Goal: Information Seeking & Learning: Learn about a topic

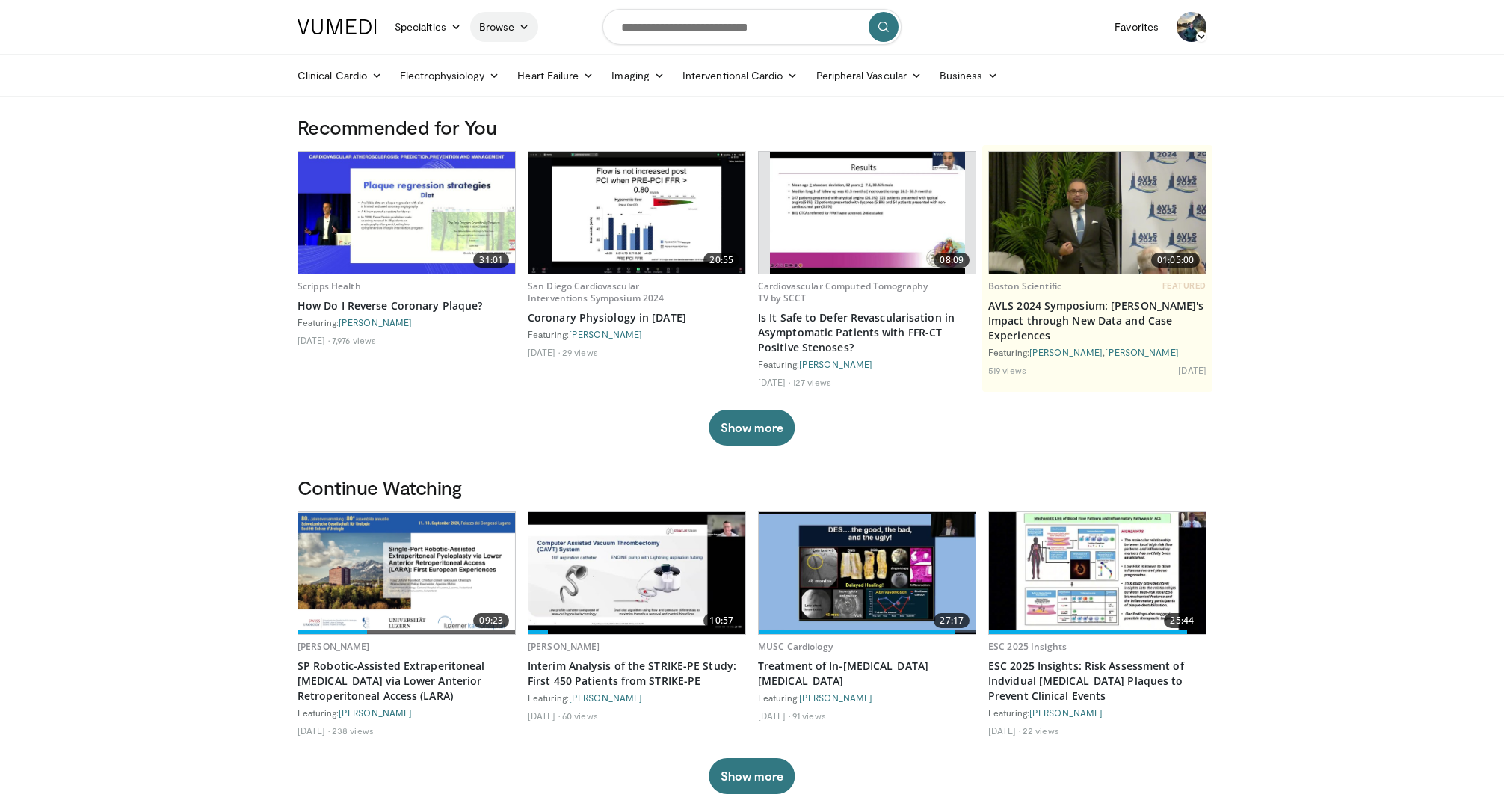
click at [524, 35] on link "Browse" at bounding box center [504, 26] width 69 height 30
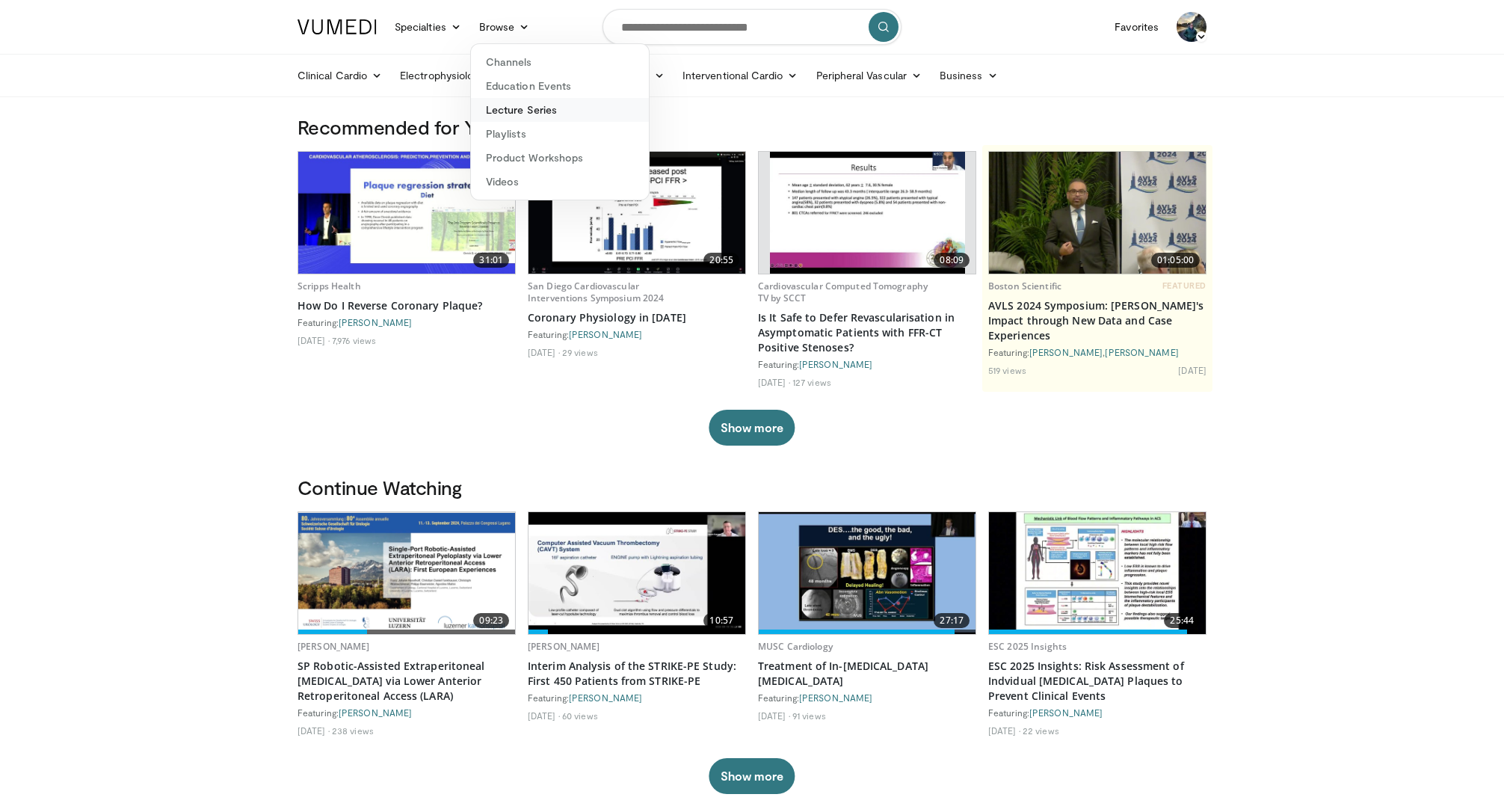
click at [552, 111] on link "Lecture Series" at bounding box center [560, 110] width 178 height 24
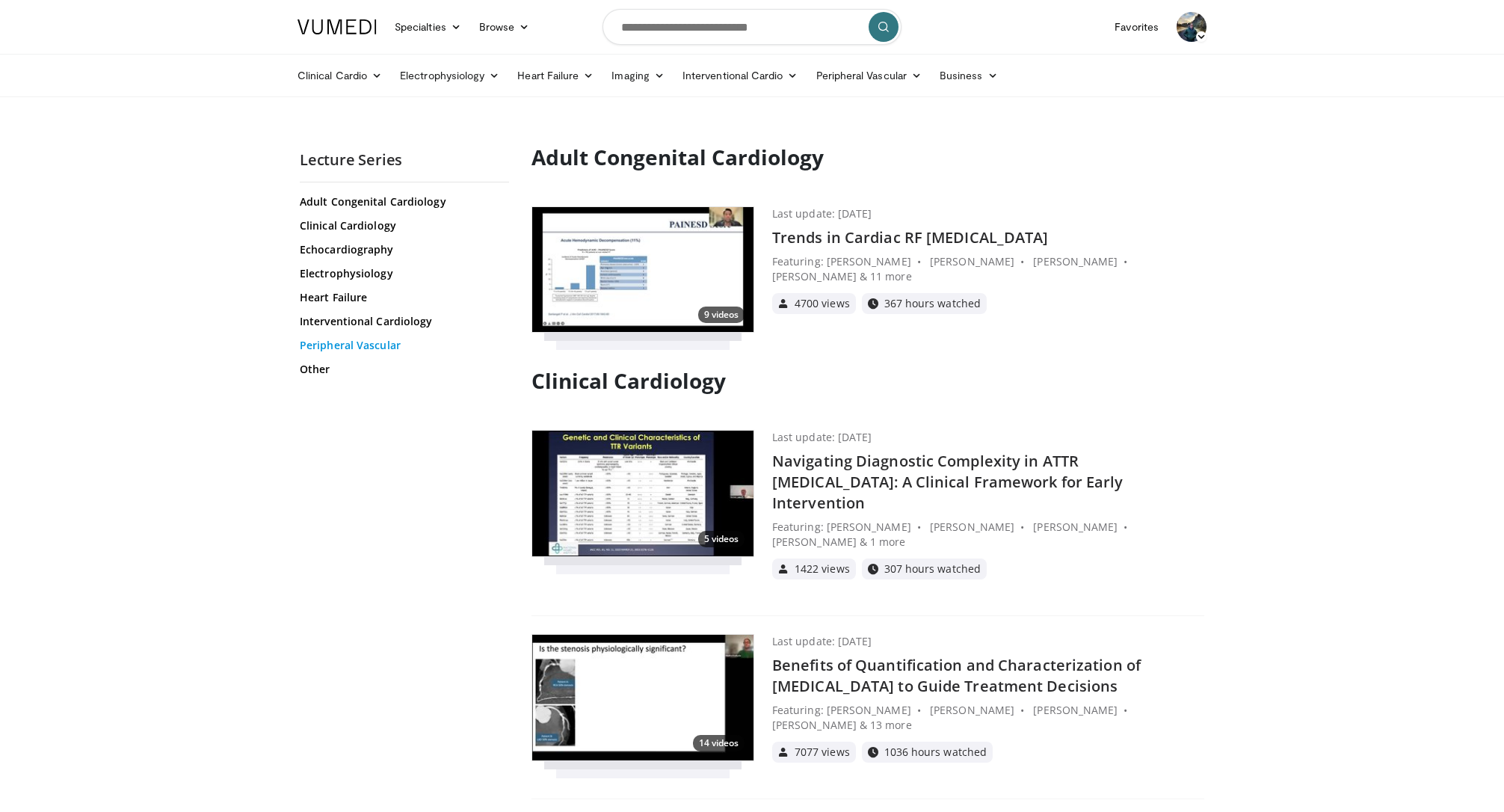
click at [374, 342] on link "Peripheral Vascular" at bounding box center [403, 346] width 206 height 15
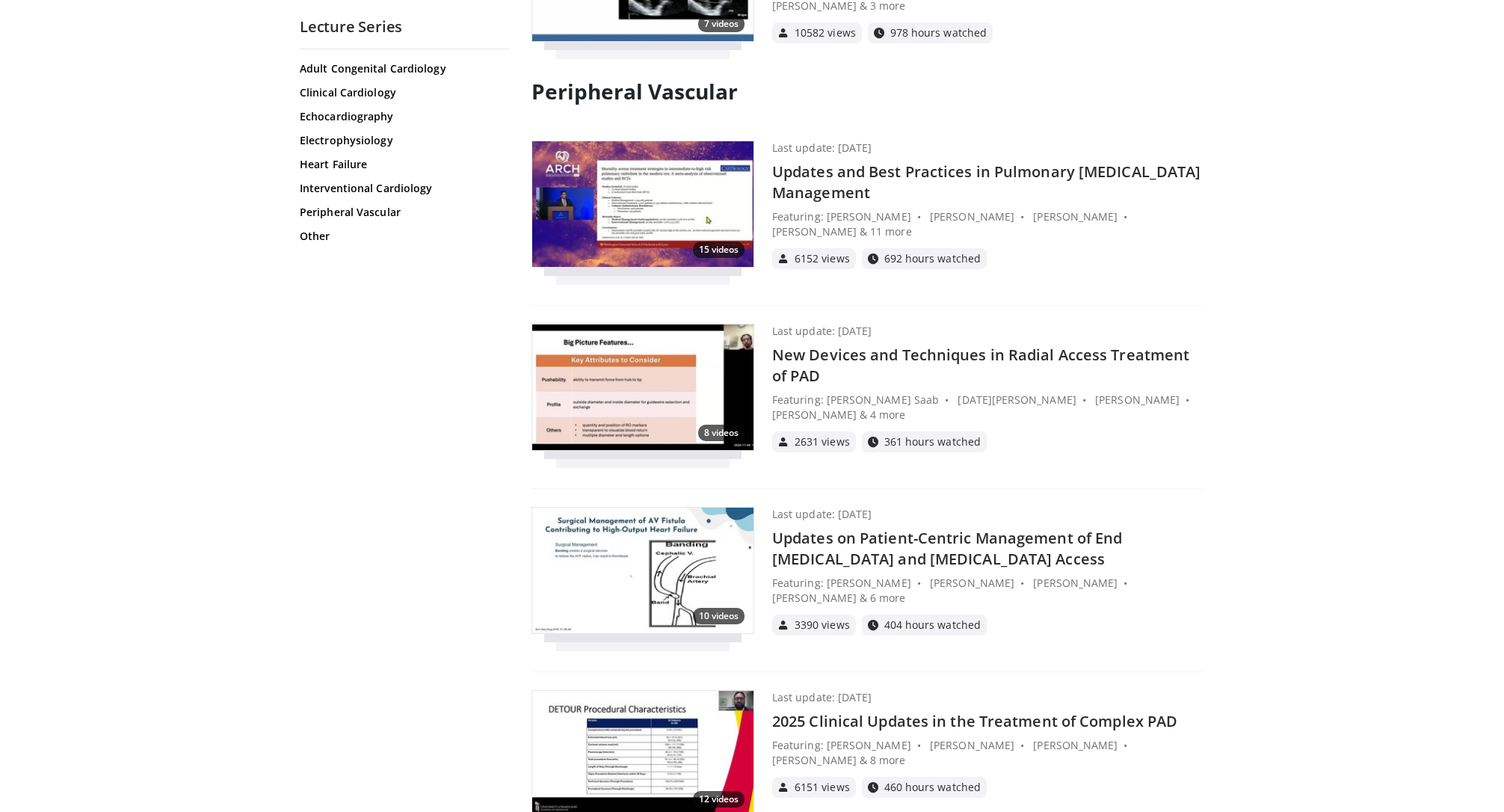
click at [859, 345] on h4 "New Devices and Techniques in Radial Access Treatment of PAD" at bounding box center [989, 365] width 432 height 42
click at [898, 528] on h4 "Updates on Patient-Centric Management of End [MEDICAL_DATA] and [MEDICAL_DATA] …" at bounding box center [989, 548] width 432 height 42
click at [354, 182] on link "Interventional Cardiology" at bounding box center [403, 188] width 206 height 15
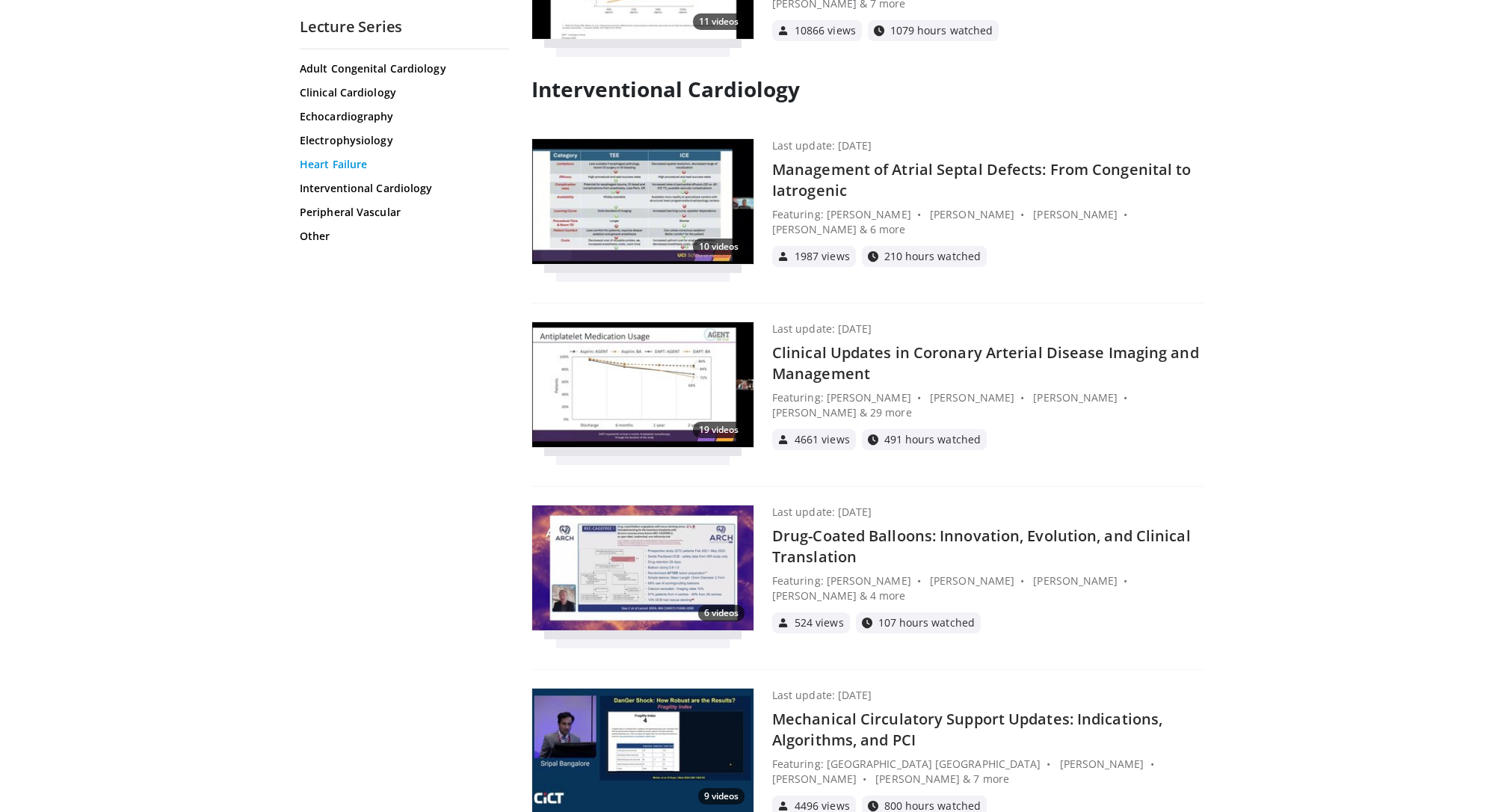
click at [348, 160] on link "Heart Failure" at bounding box center [403, 164] width 206 height 15
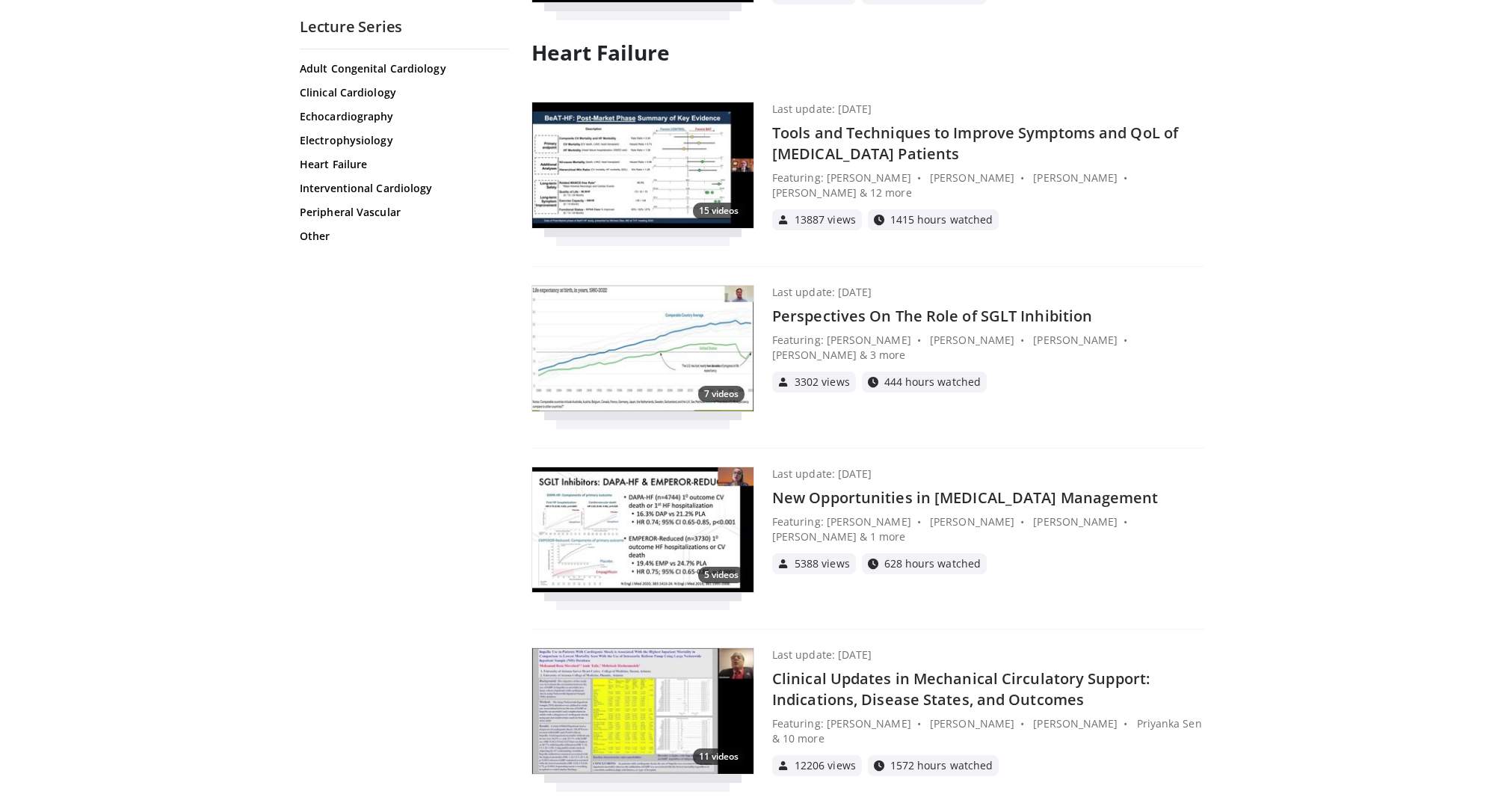
click at [829, 123] on h4 "Tools and Techniques to Improve Symptoms and QoL of Heart Failure Patients" at bounding box center [989, 143] width 432 height 42
click at [342, 113] on link "Echocardiography" at bounding box center [403, 117] width 206 height 15
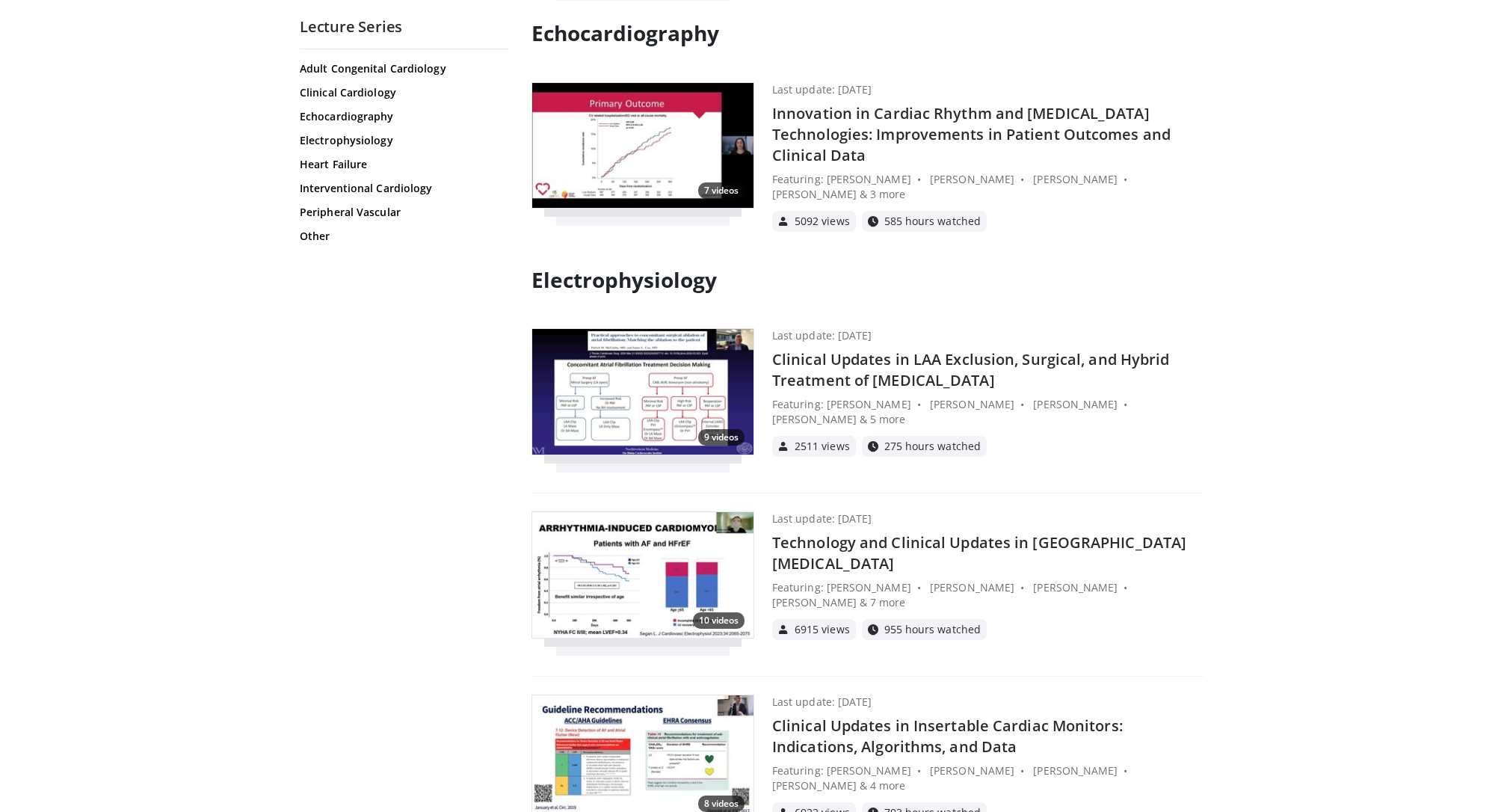
click at [861, 120] on h4 "Innovation in Cardiac Rhythm and Heart Failure Technologies: Improvements in Pa…" at bounding box center [989, 135] width 432 height 63
click at [338, 84] on div "Adult Congenital Cardiology Clinical Cardiology Echocardiography Electrophysiol…" at bounding box center [404, 429] width 209 height 736
click at [359, 87] on link "Clinical Cardiology" at bounding box center [403, 93] width 206 height 15
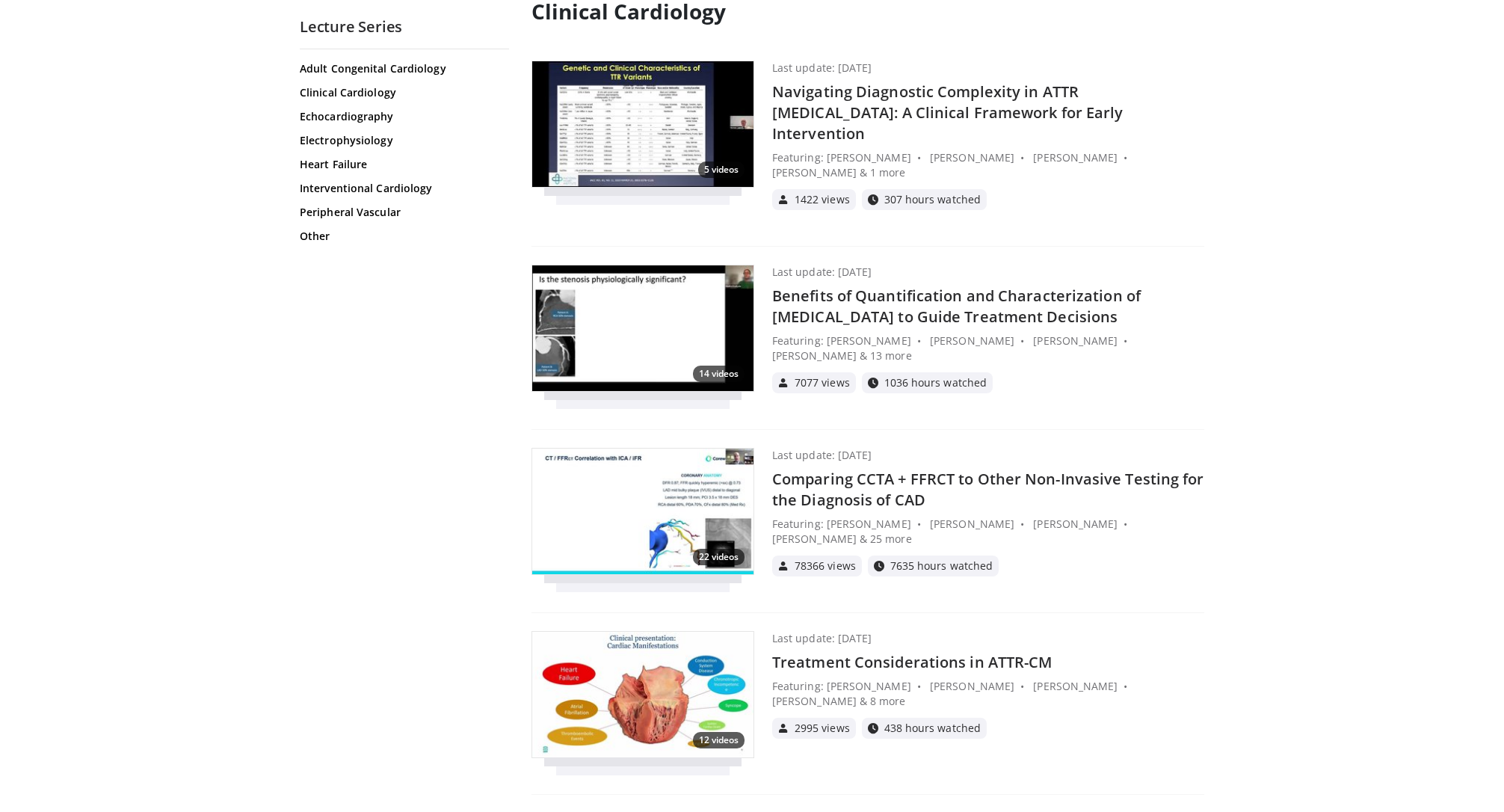
click at [852, 104] on h4 "Navigating Diagnostic Complexity in ATTR Amyloidosis: A Clinical Framework for …" at bounding box center [989, 113] width 432 height 63
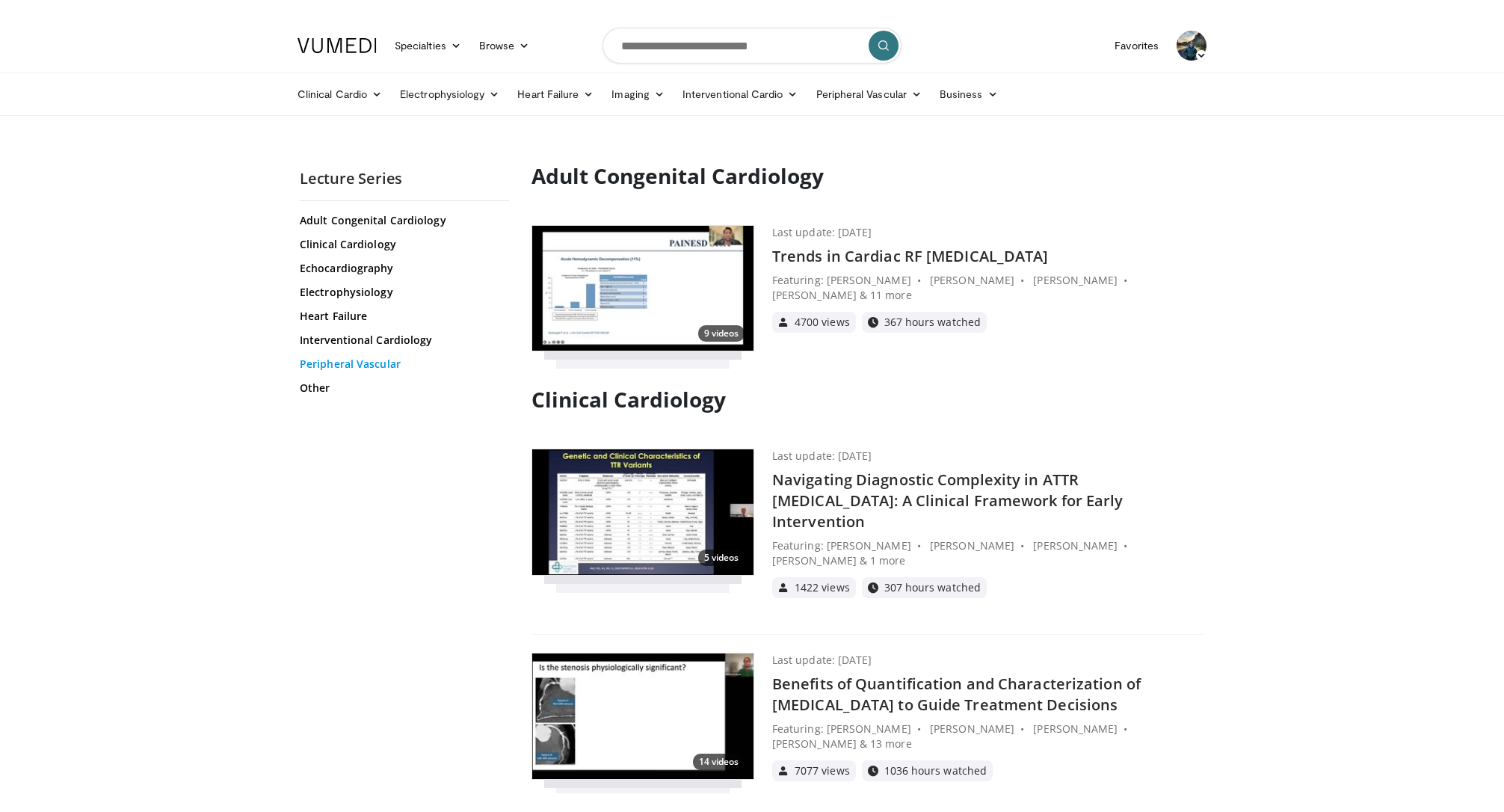
scroll to position [0, 0]
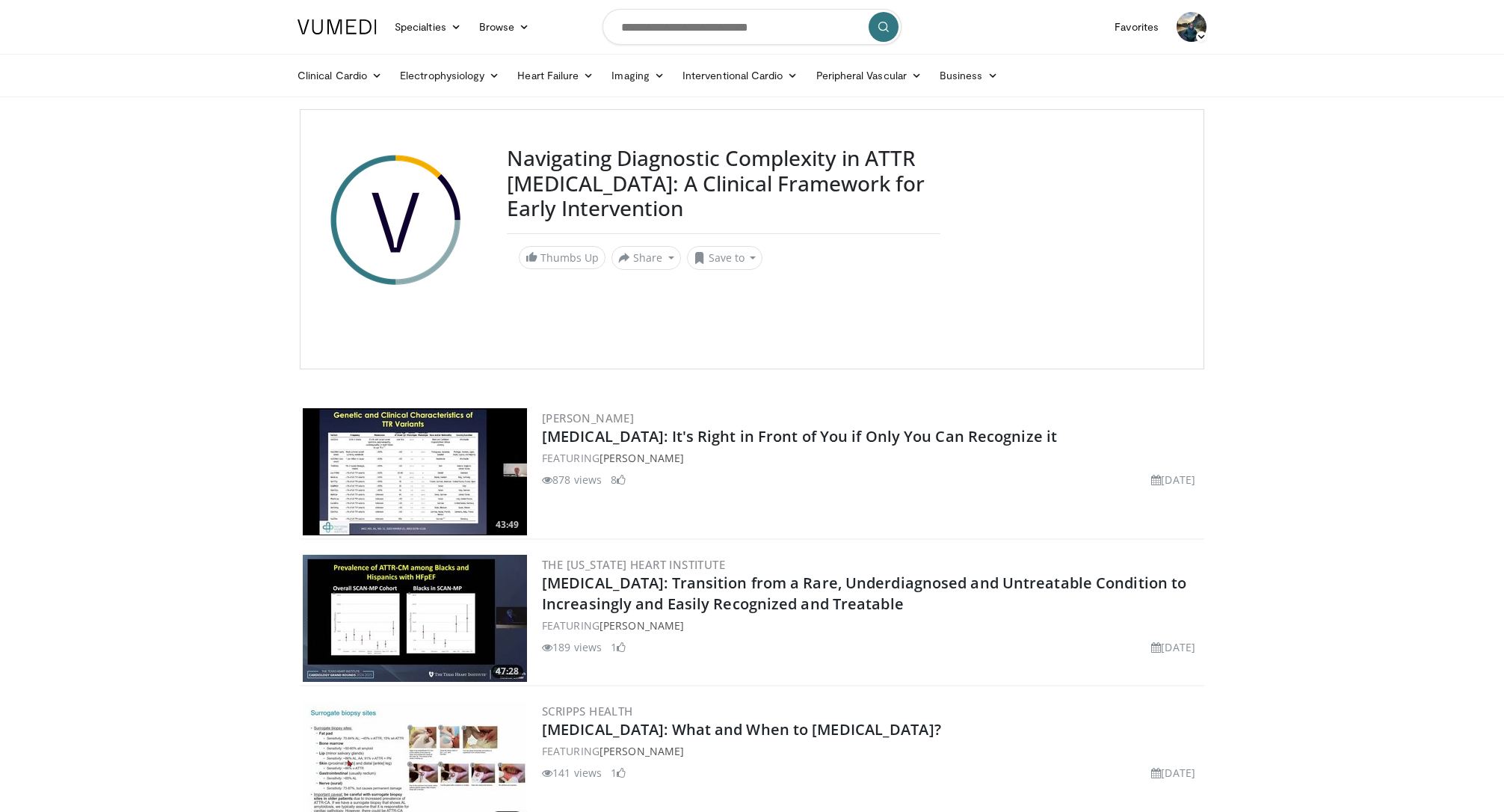
click at [1373, 266] on body "Specialties Adult & Family Medicine Allergy, [MEDICAL_DATA], Immunology Anesthe…" at bounding box center [752, 681] width 1504 height 1363
click at [1352, 267] on body "Specialties Adult & Family Medicine Allergy, [MEDICAL_DATA], Immunology Anesthe…" at bounding box center [752, 681] width 1504 height 1363
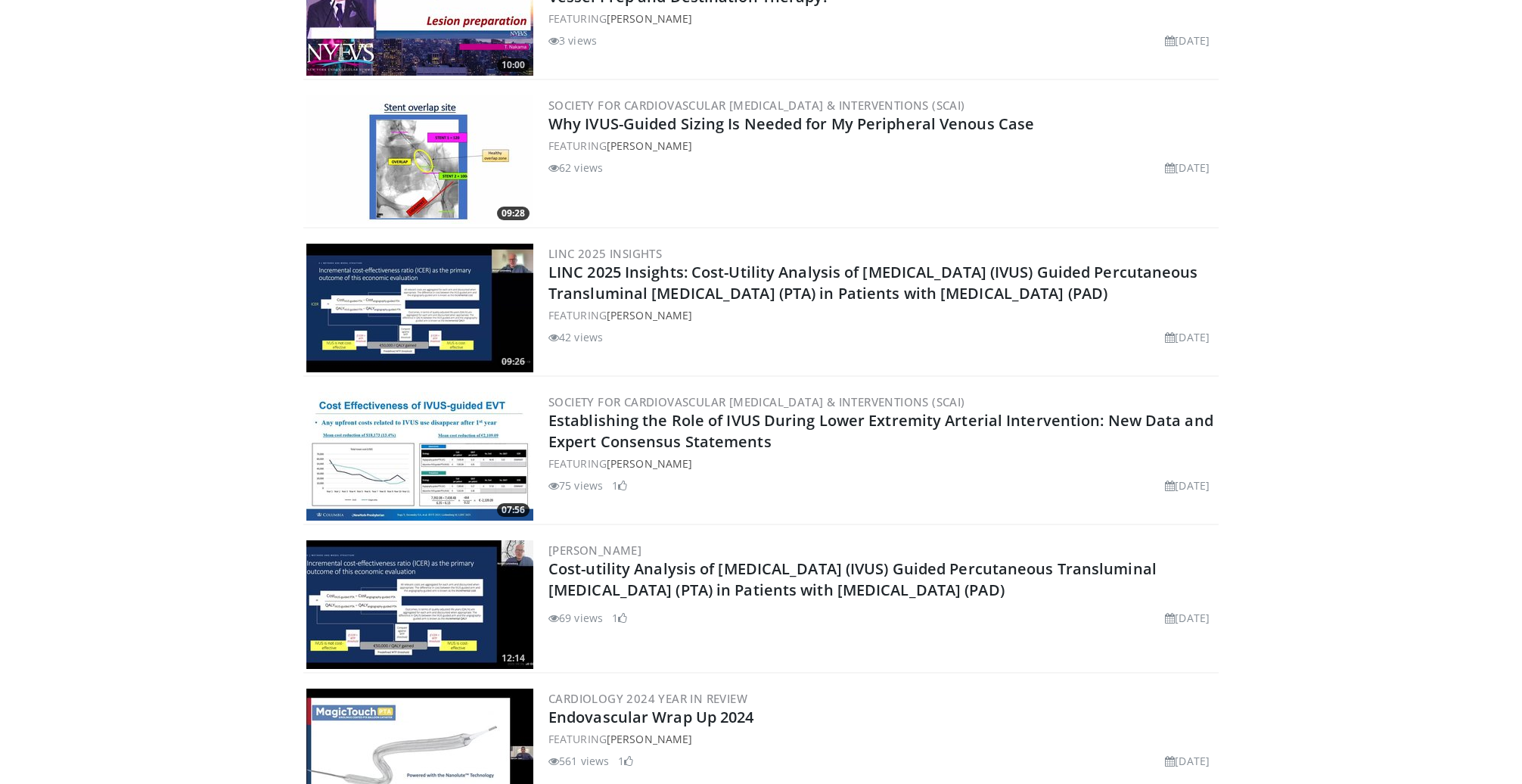
scroll to position [823, 0]
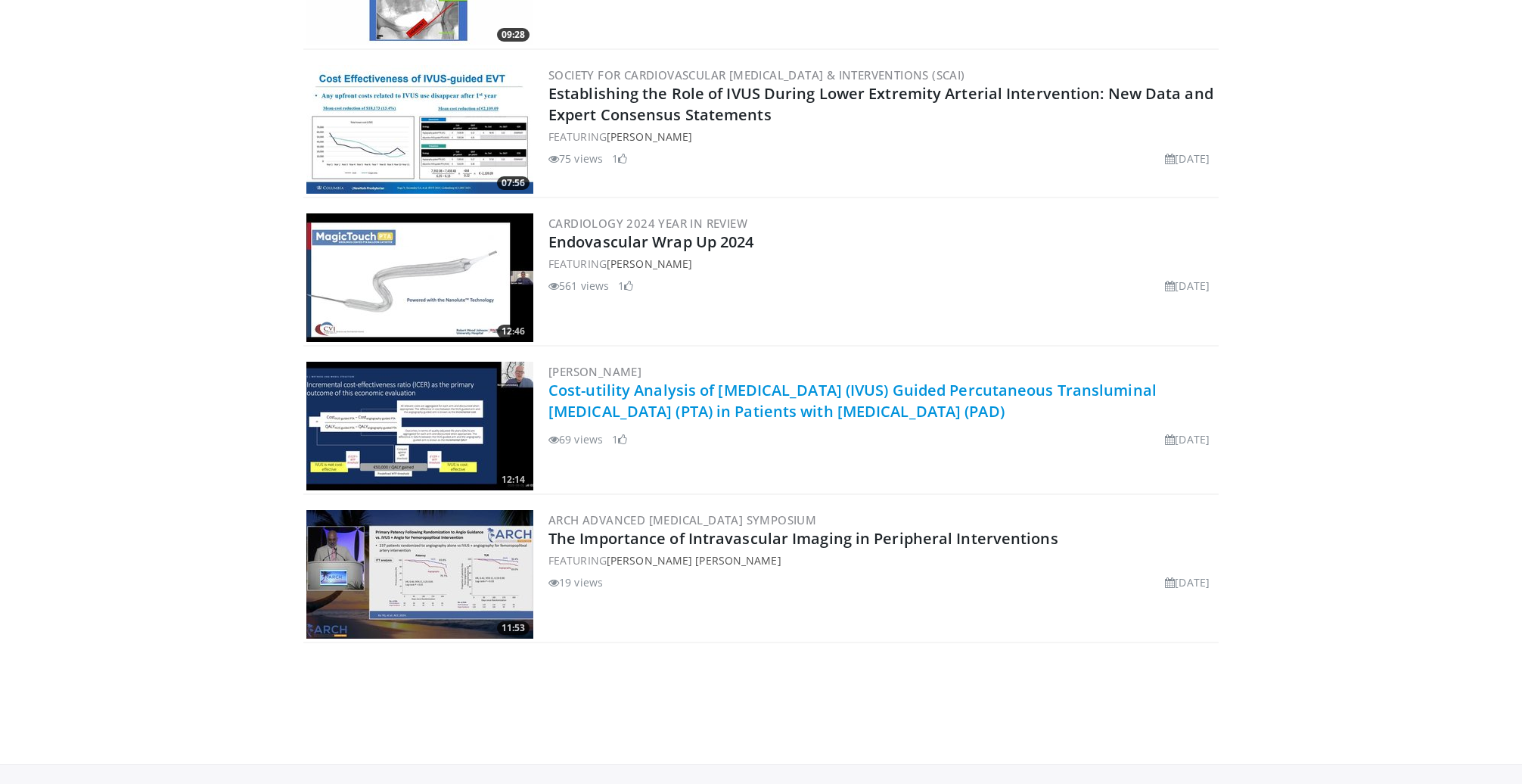
scroll to position [1240, 0]
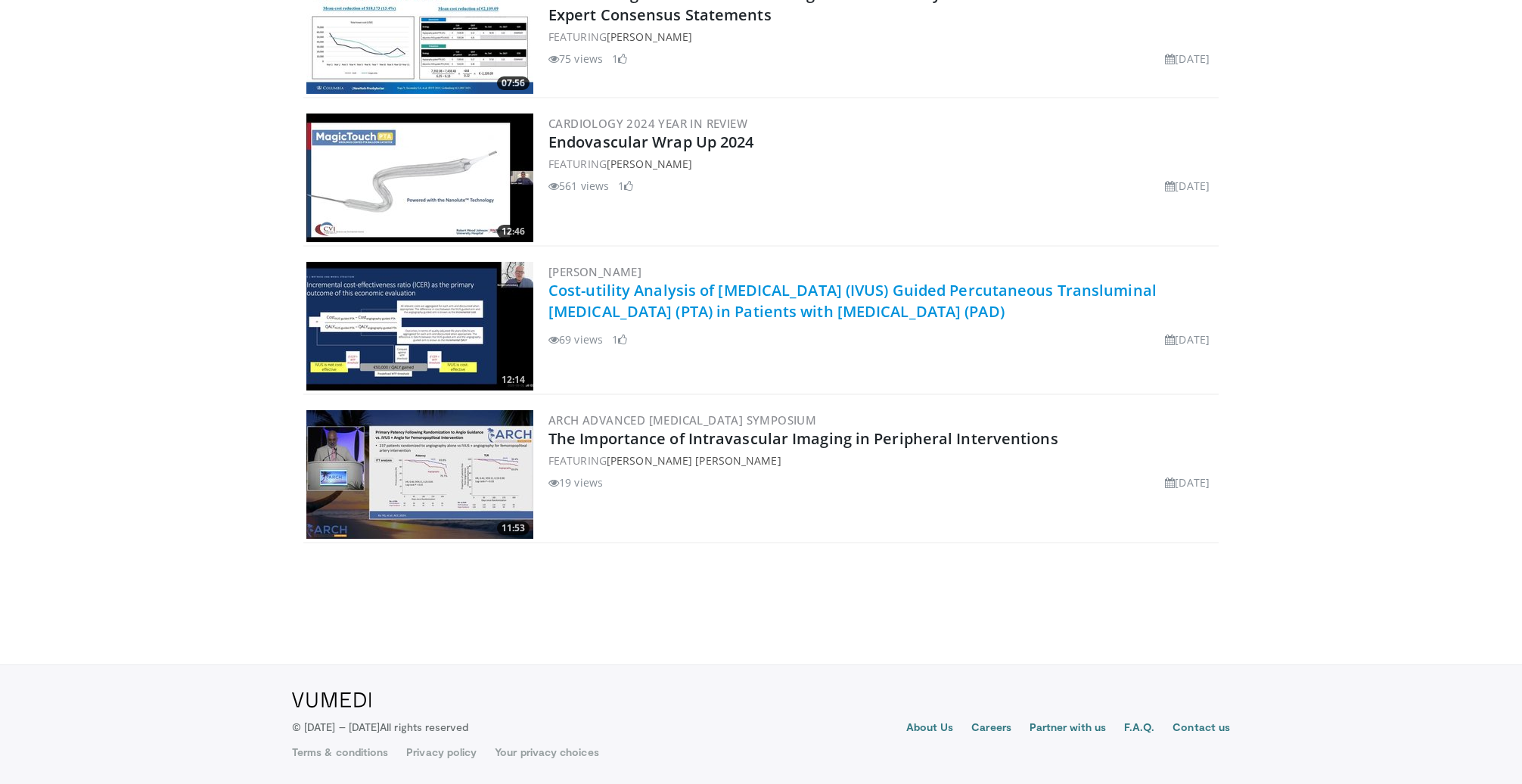
click at [915, 288] on link "Cost-utility Analysis of [MEDICAL_DATA] (IVUS) Guided Percutaneous Transluminal…" at bounding box center [852, 300] width 608 height 42
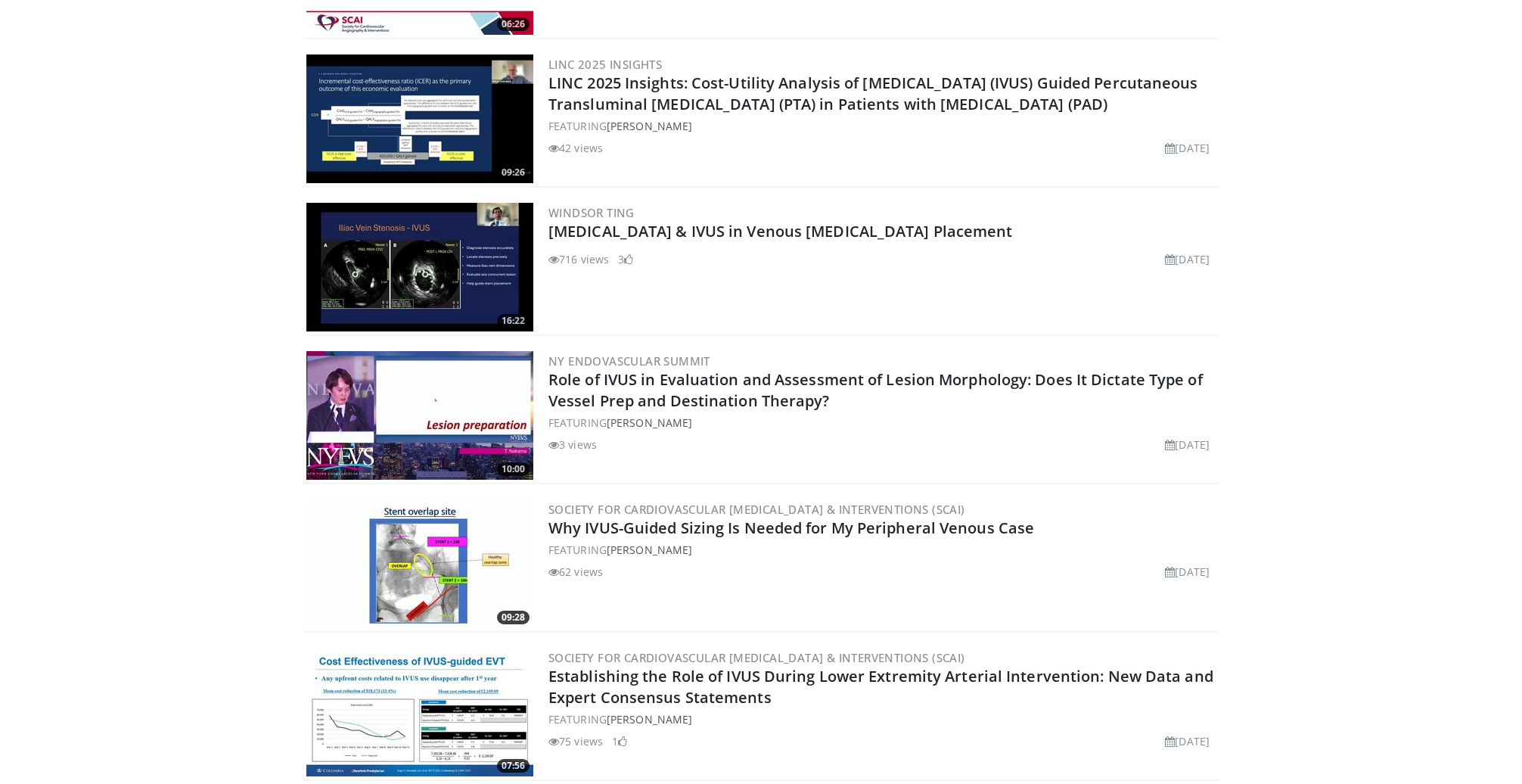
scroll to position [558, 0]
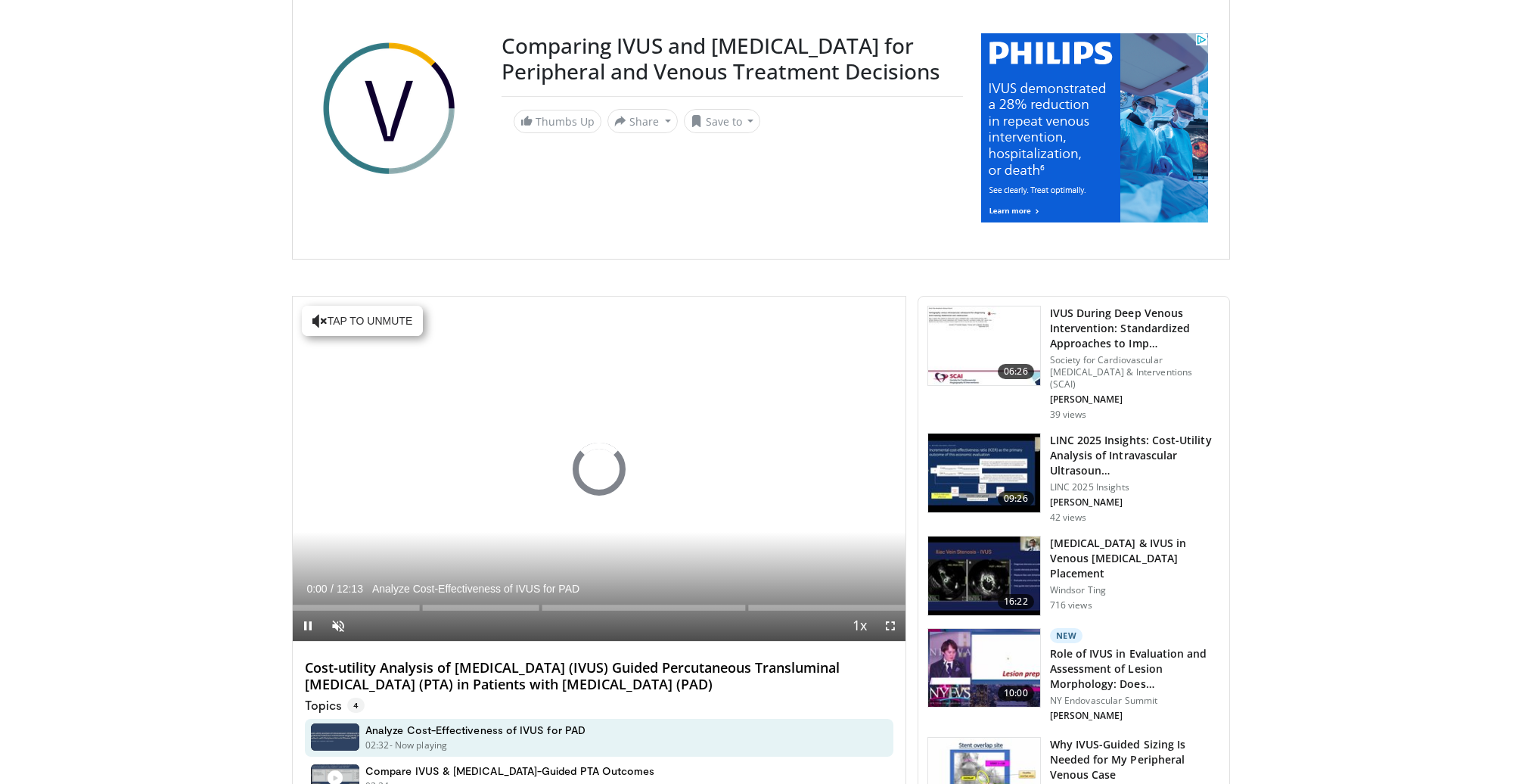
scroll to position [220, 0]
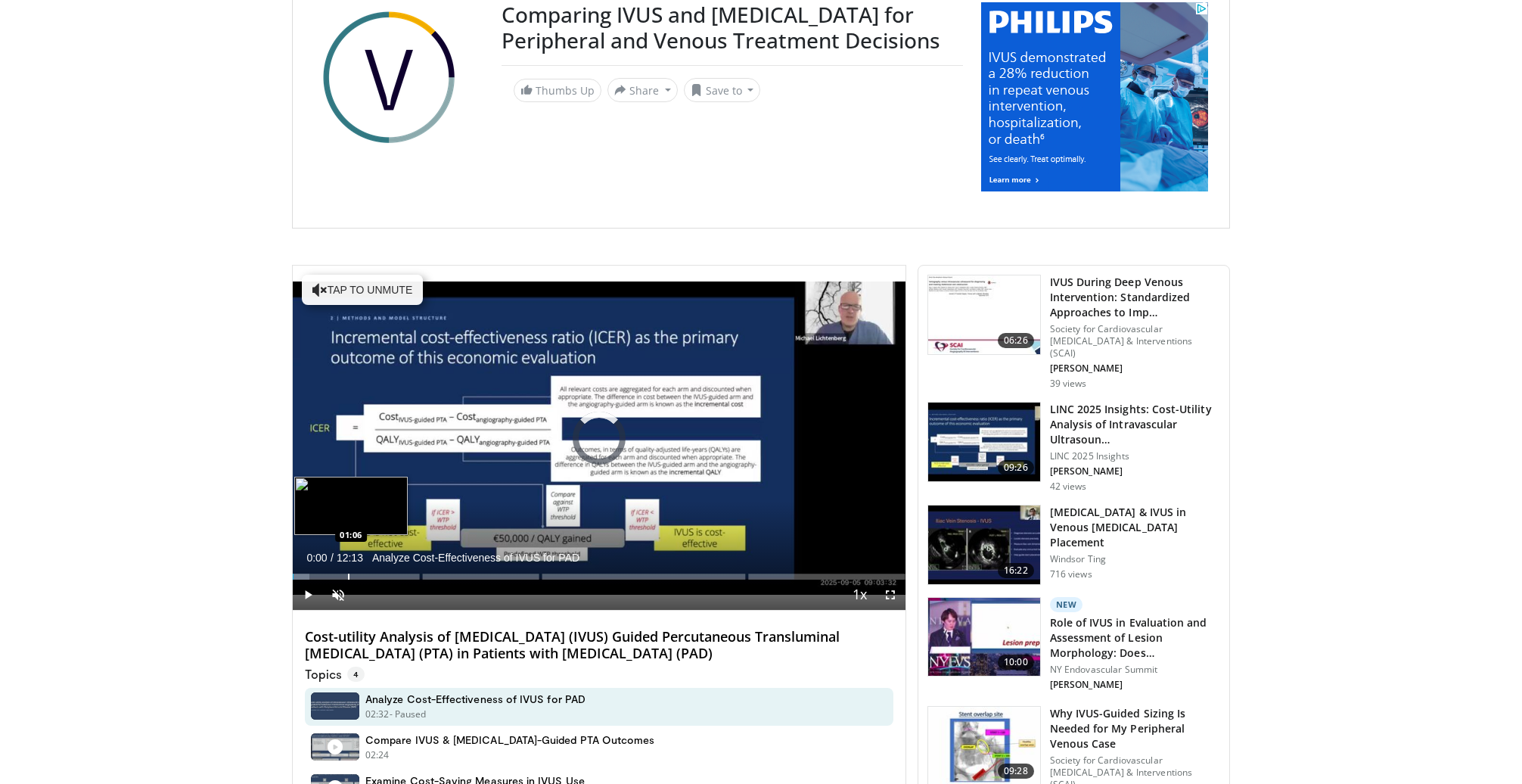
click at [348, 573] on div "Loaded : 2.66% 00:01 01:06" at bounding box center [599, 572] width 613 height 15
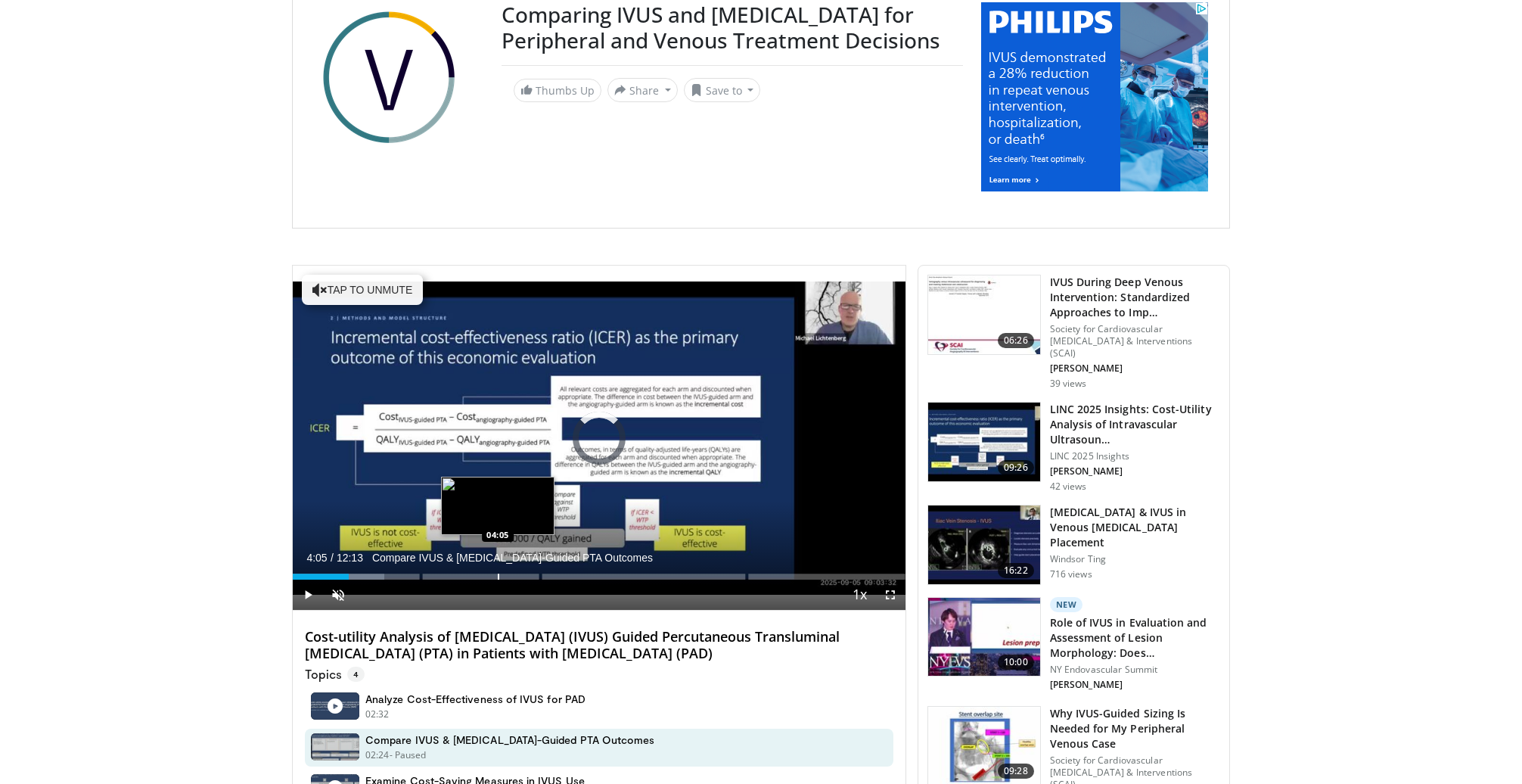
click at [498, 573] on div "Loaded : 14.96% 04:05 04:05" at bounding box center [599, 572] width 613 height 15
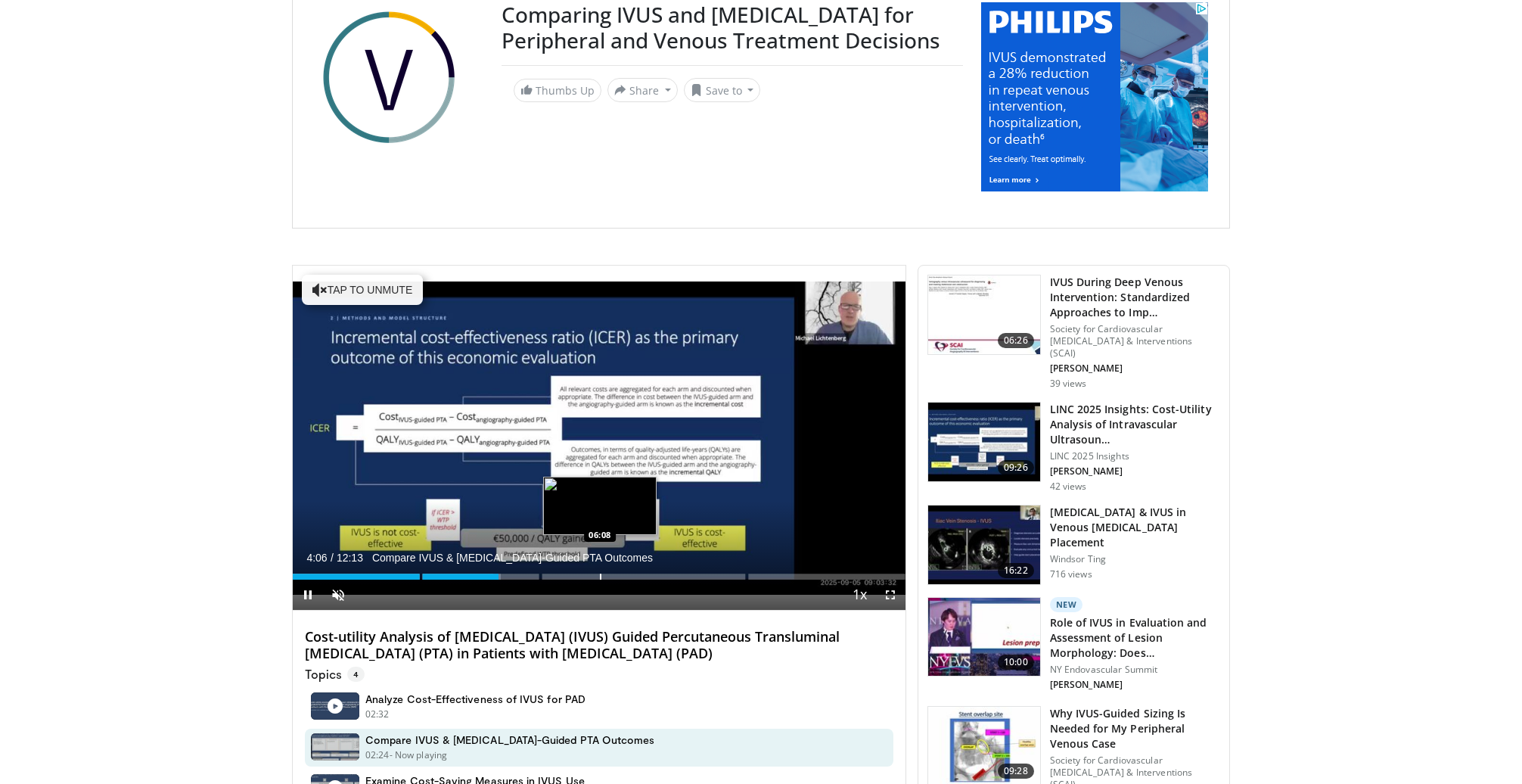
click at [600, 567] on div "Loaded : 33.98% 04:06 06:08" at bounding box center [599, 572] width 613 height 15
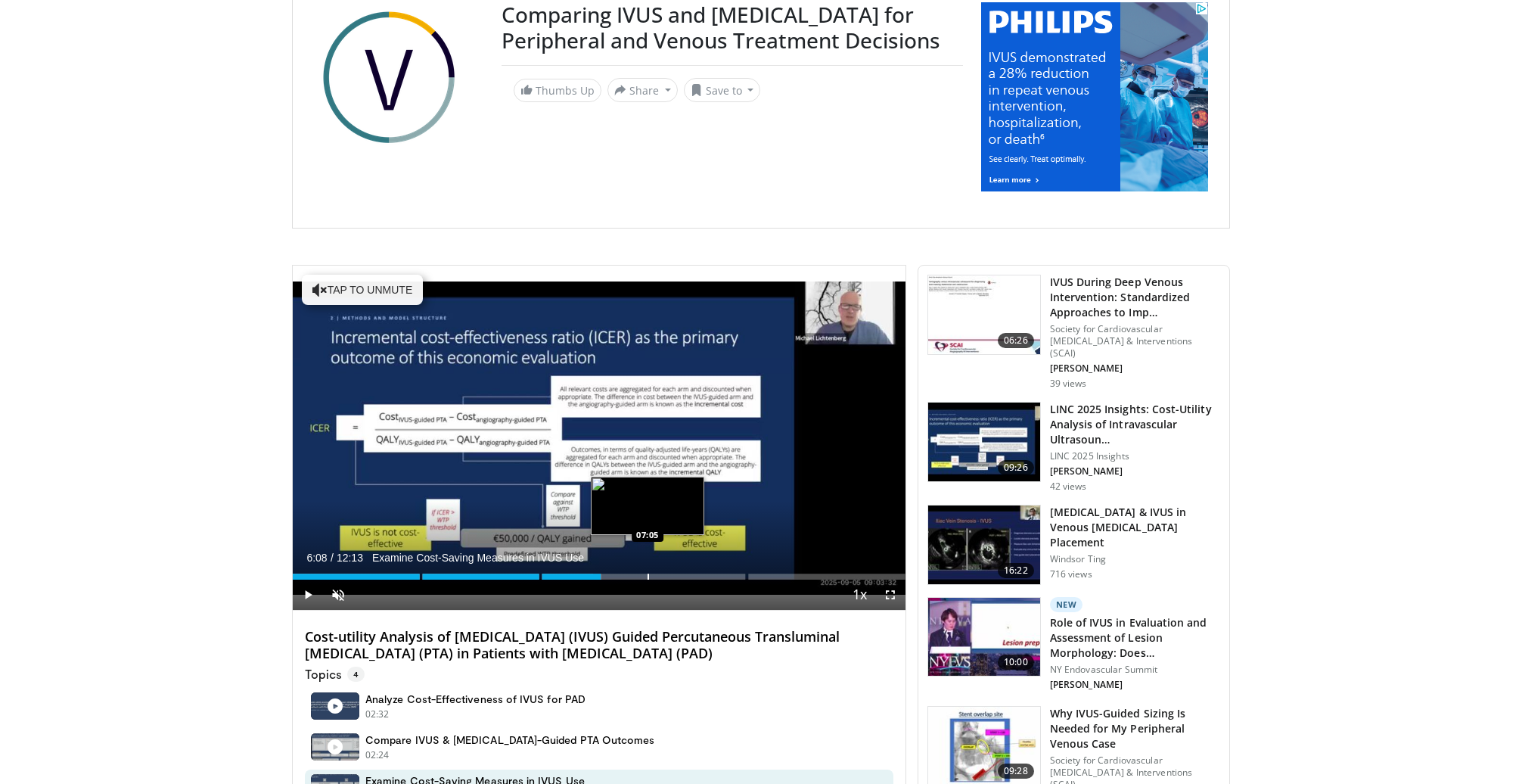
click at [648, 568] on div "Loaded : 50.43% 06:08 07:05" at bounding box center [599, 572] width 613 height 15
click at [684, 573] on div "Loaded : 58.48% 07:05 07:46" at bounding box center [599, 572] width 613 height 15
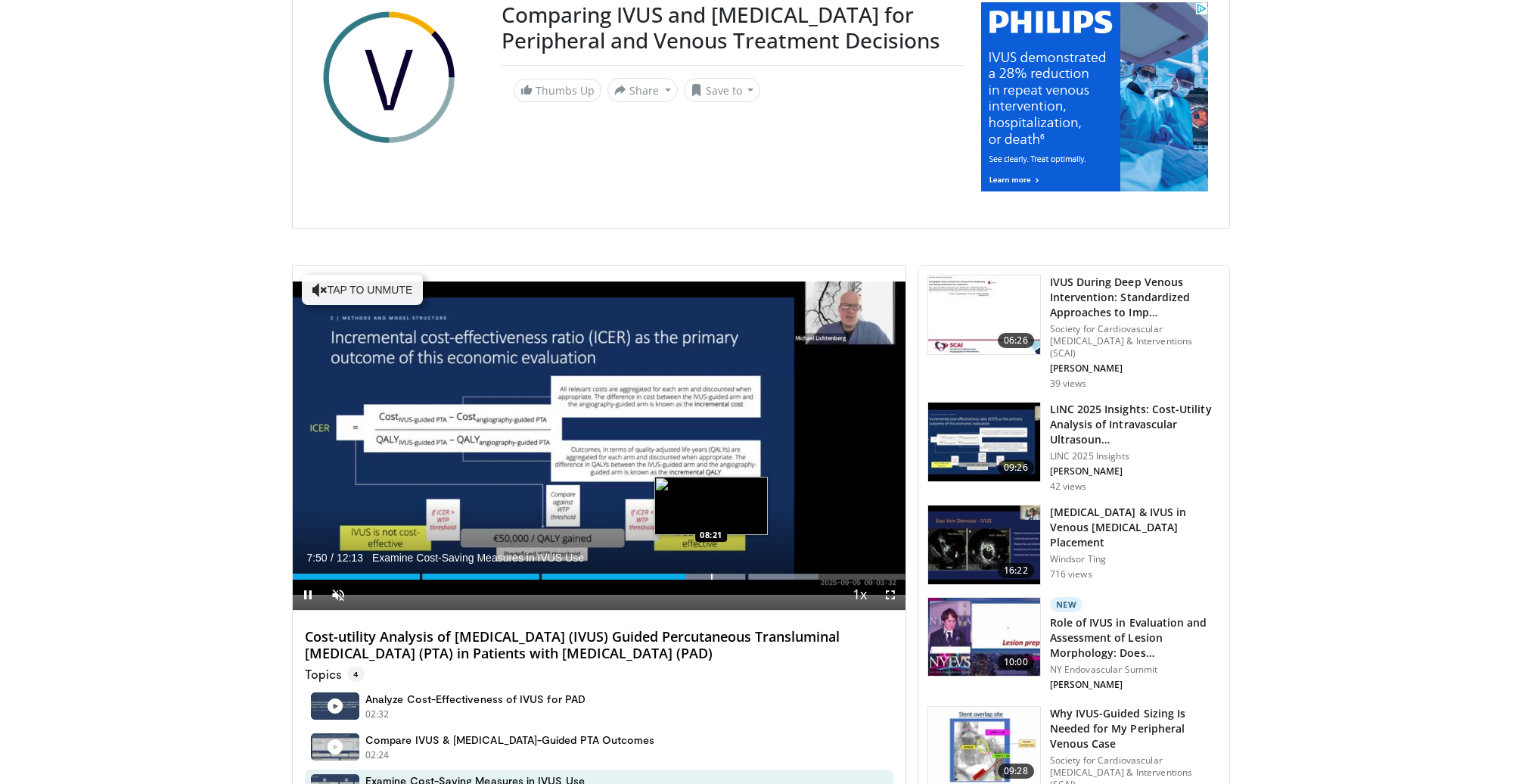
click at [711, 577] on div "Progress Bar" at bounding box center [712, 576] width 2 height 6
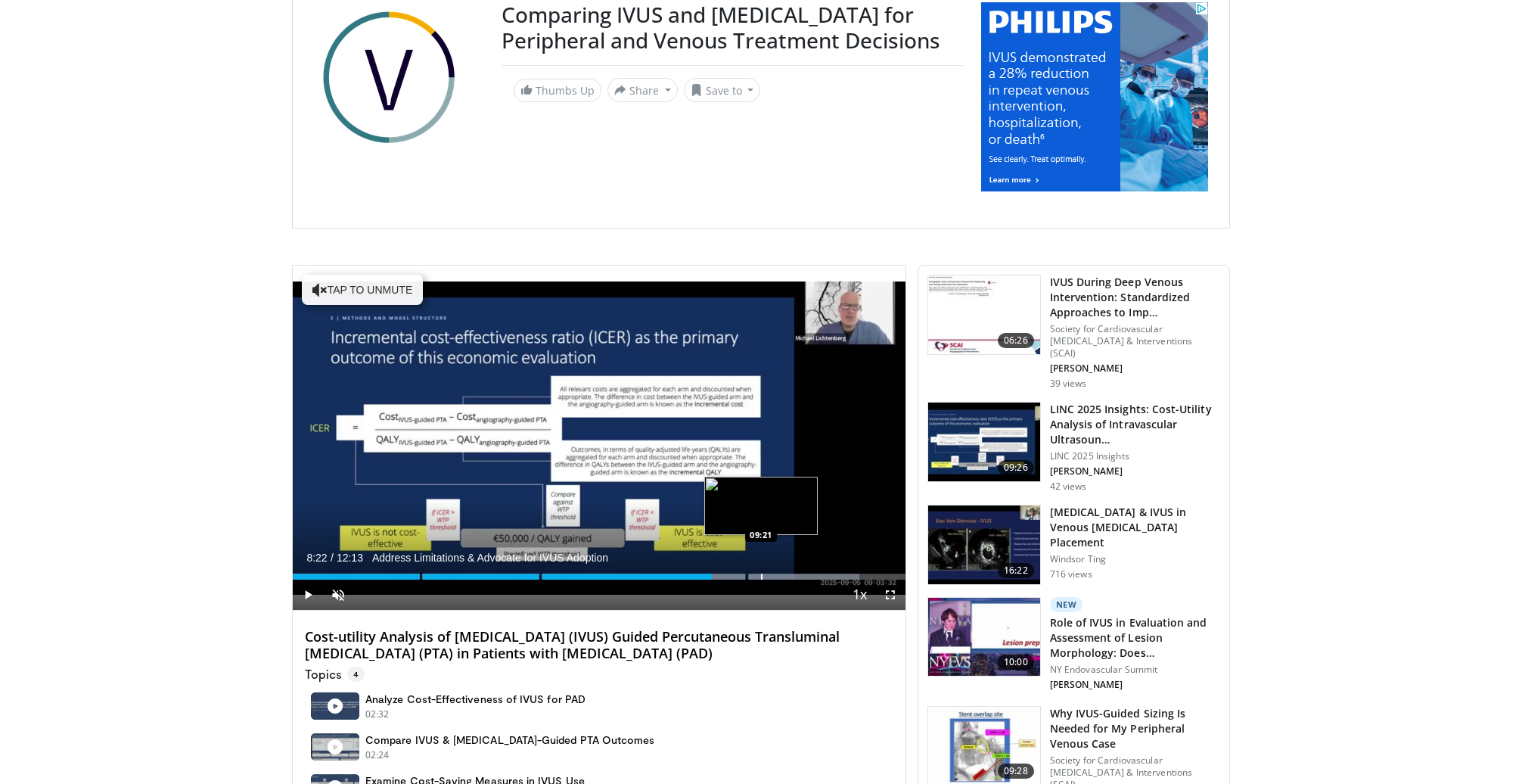
click at [761, 576] on div "Progress Bar" at bounding box center [762, 576] width 2 height 6
click at [784, 573] on div "Loaded : 99.99% 09:21 09:44" at bounding box center [599, 572] width 613 height 15
click at [824, 573] on div "Loaded : 99.99% 09:50 10:35" at bounding box center [599, 572] width 613 height 15
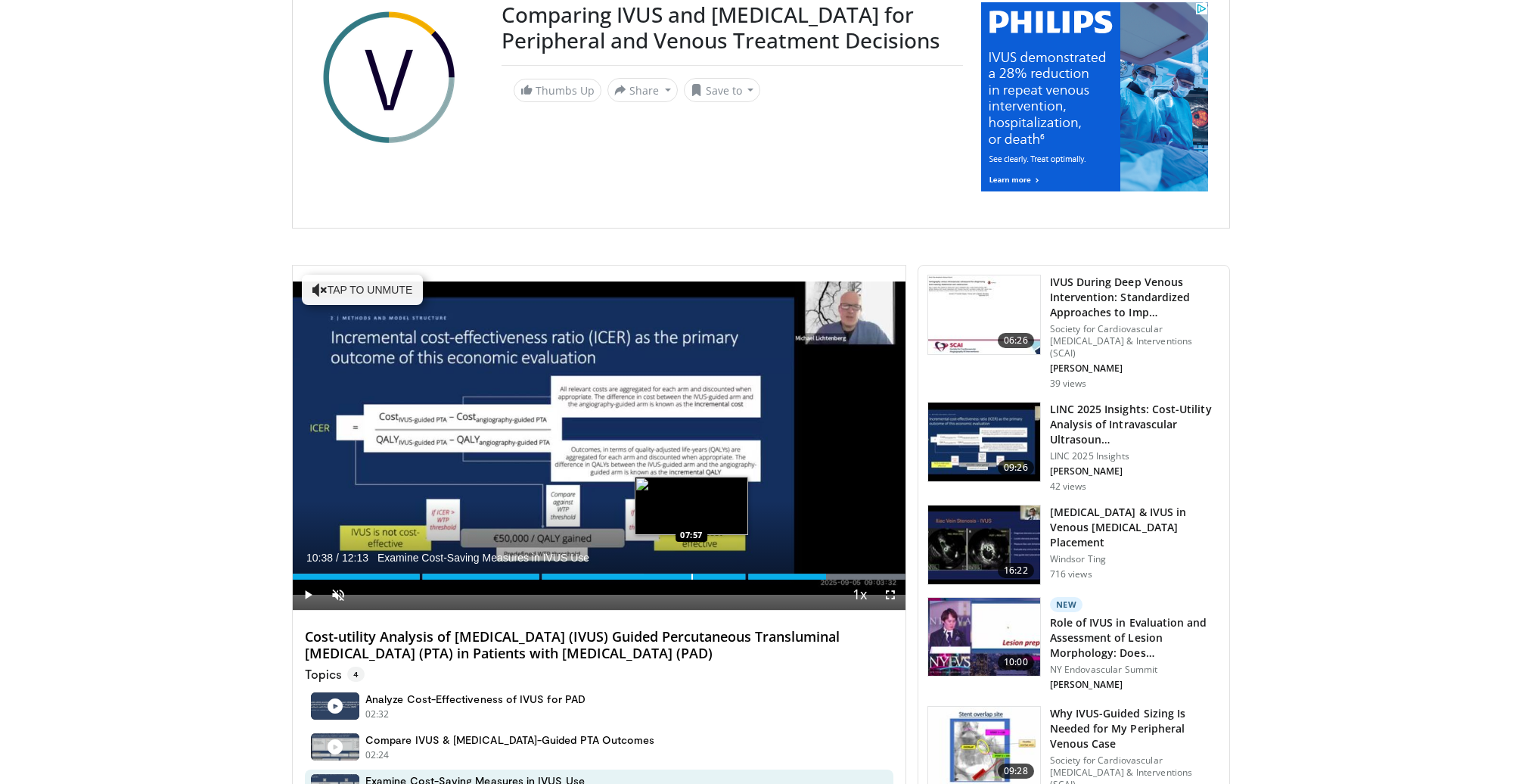
click at [692, 571] on div "Loaded : 99.99% 10:38 07:57" at bounding box center [599, 572] width 613 height 15
click at [311, 594] on span "Video Player" at bounding box center [307, 594] width 30 height 30
click at [890, 592] on span "Video Player" at bounding box center [890, 594] width 30 height 30
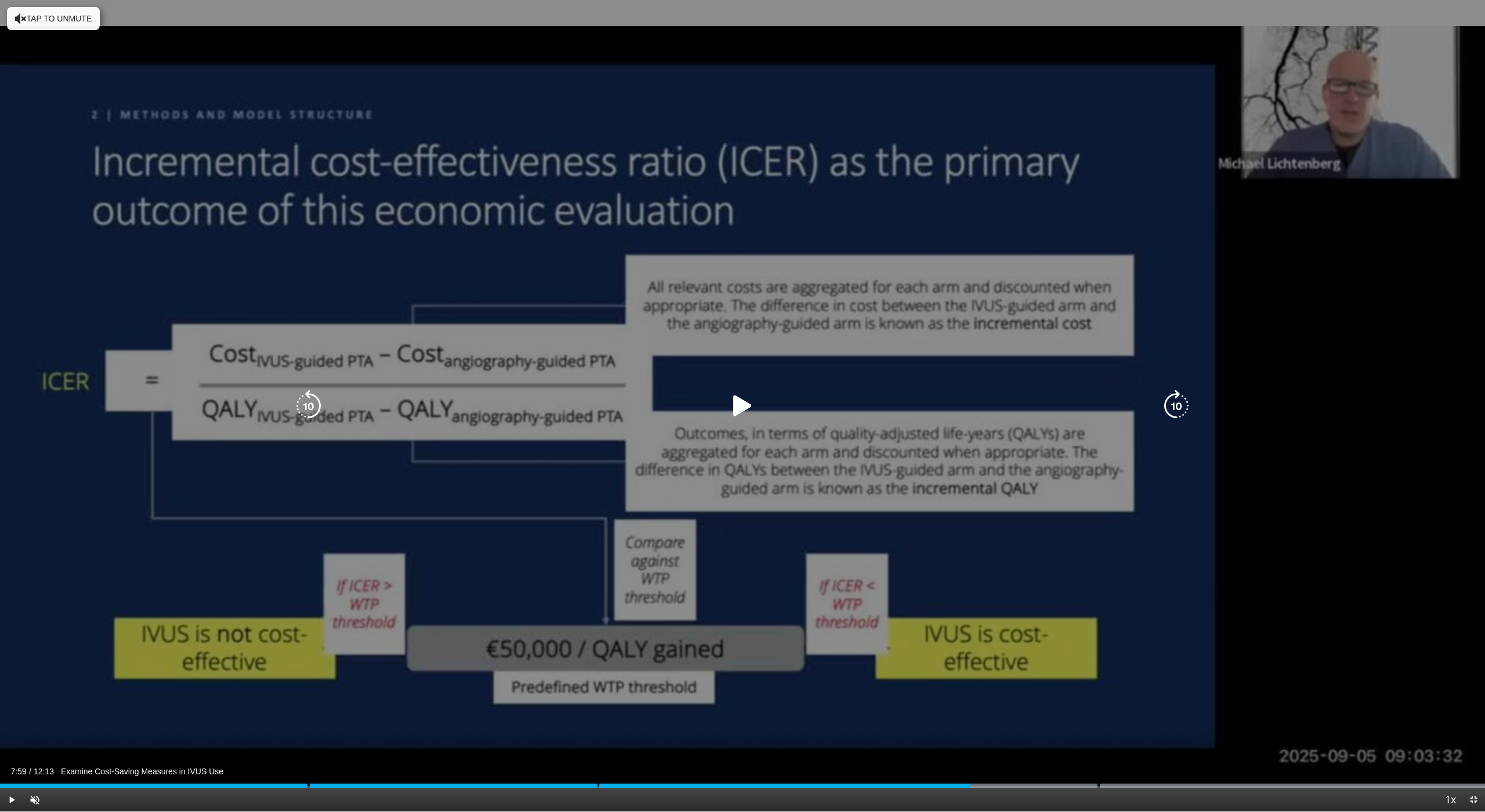
click at [72, 16] on button "Tap to unmute" at bounding box center [53, 18] width 93 height 23
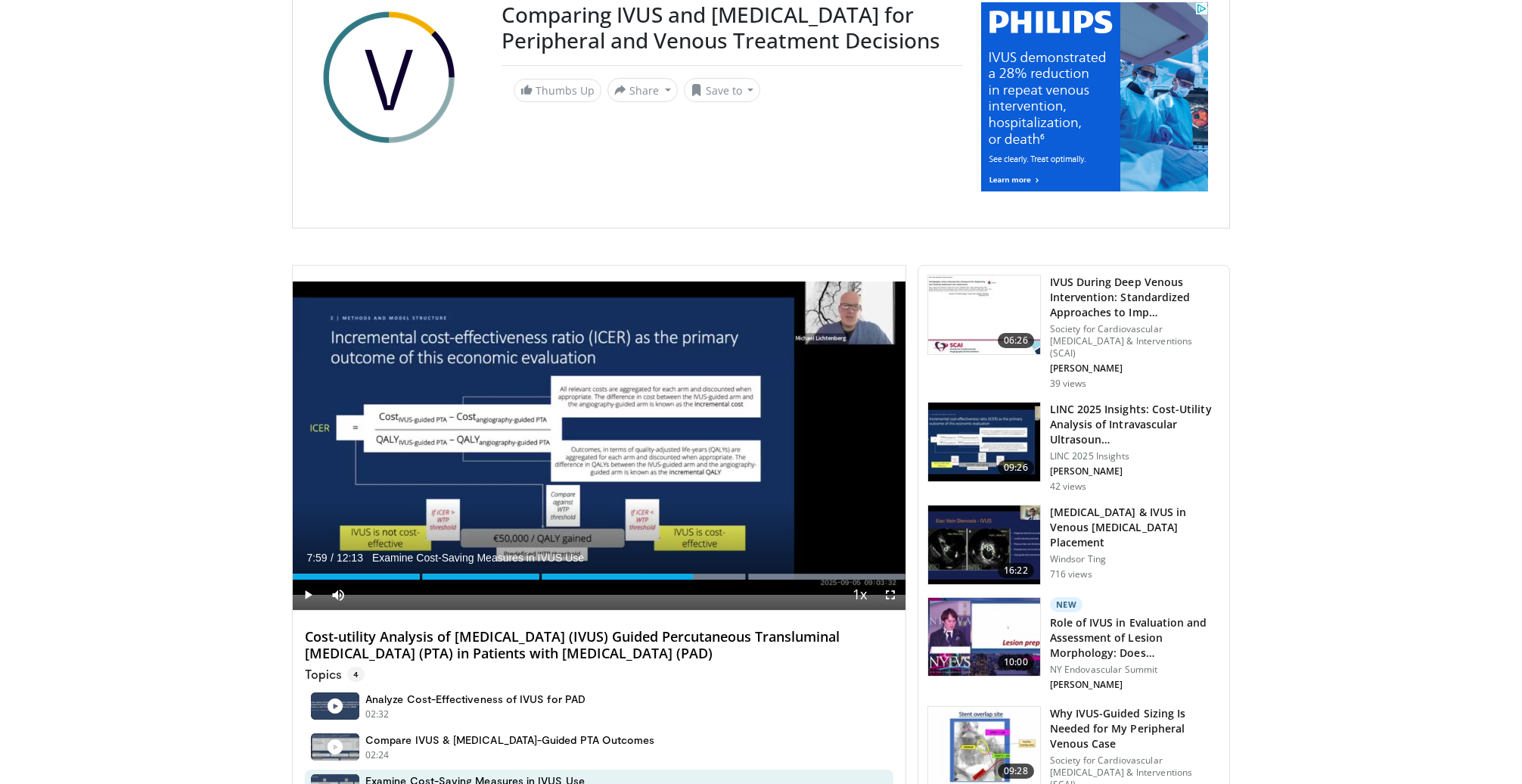
click at [472, 635] on h4 "Cost-utility Analysis of [MEDICAL_DATA] (IVUS) Guided Percutaneous Transluminal…" at bounding box center [599, 645] width 589 height 33
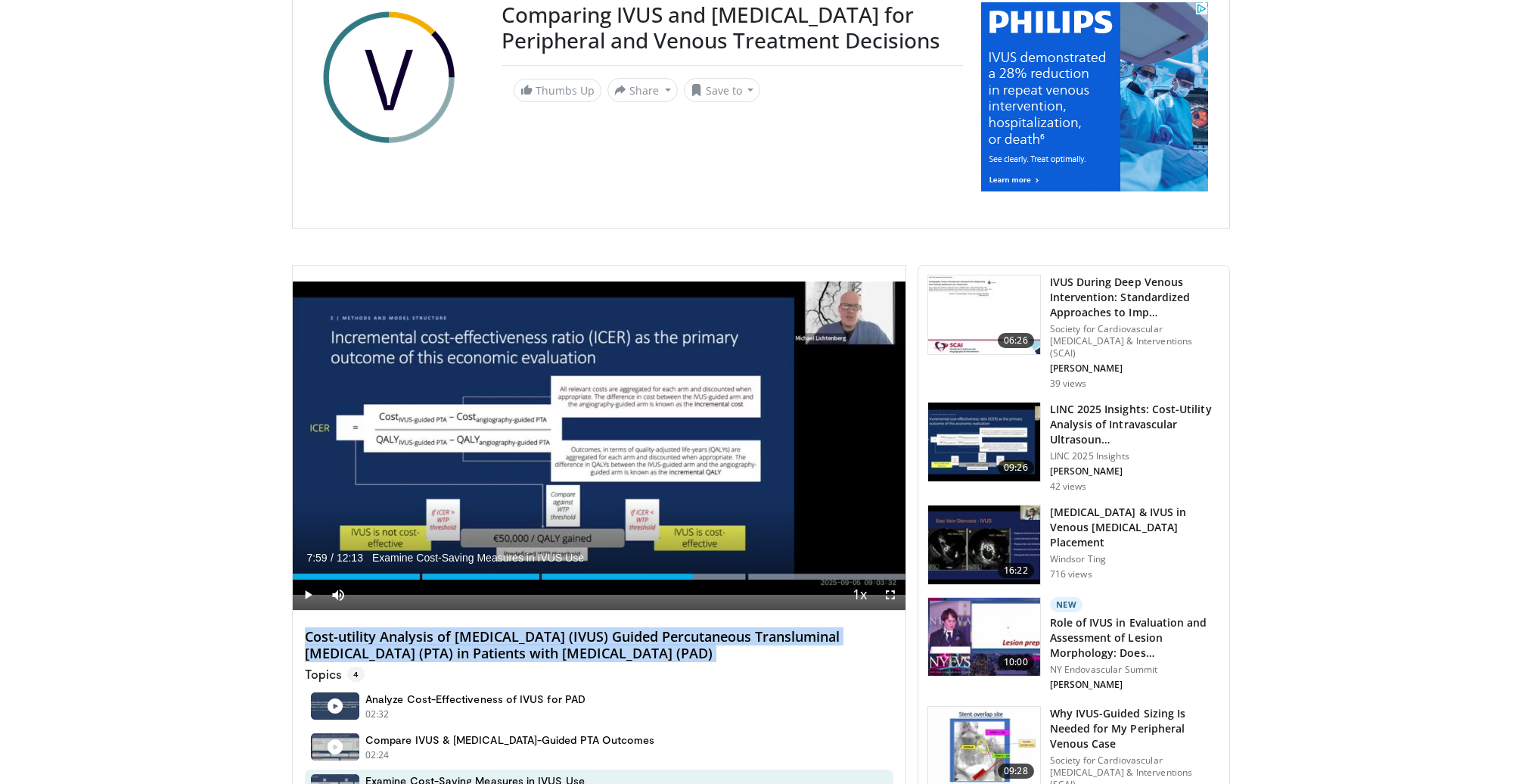
click at [472, 635] on h4 "Cost-utility Analysis of [MEDICAL_DATA] (IVUS) Guided Percutaneous Transluminal…" at bounding box center [599, 645] width 589 height 33
copy div "Cost-utility Analysis of [MEDICAL_DATA] (IVUS) Guided Percutaneous Transluminal…"
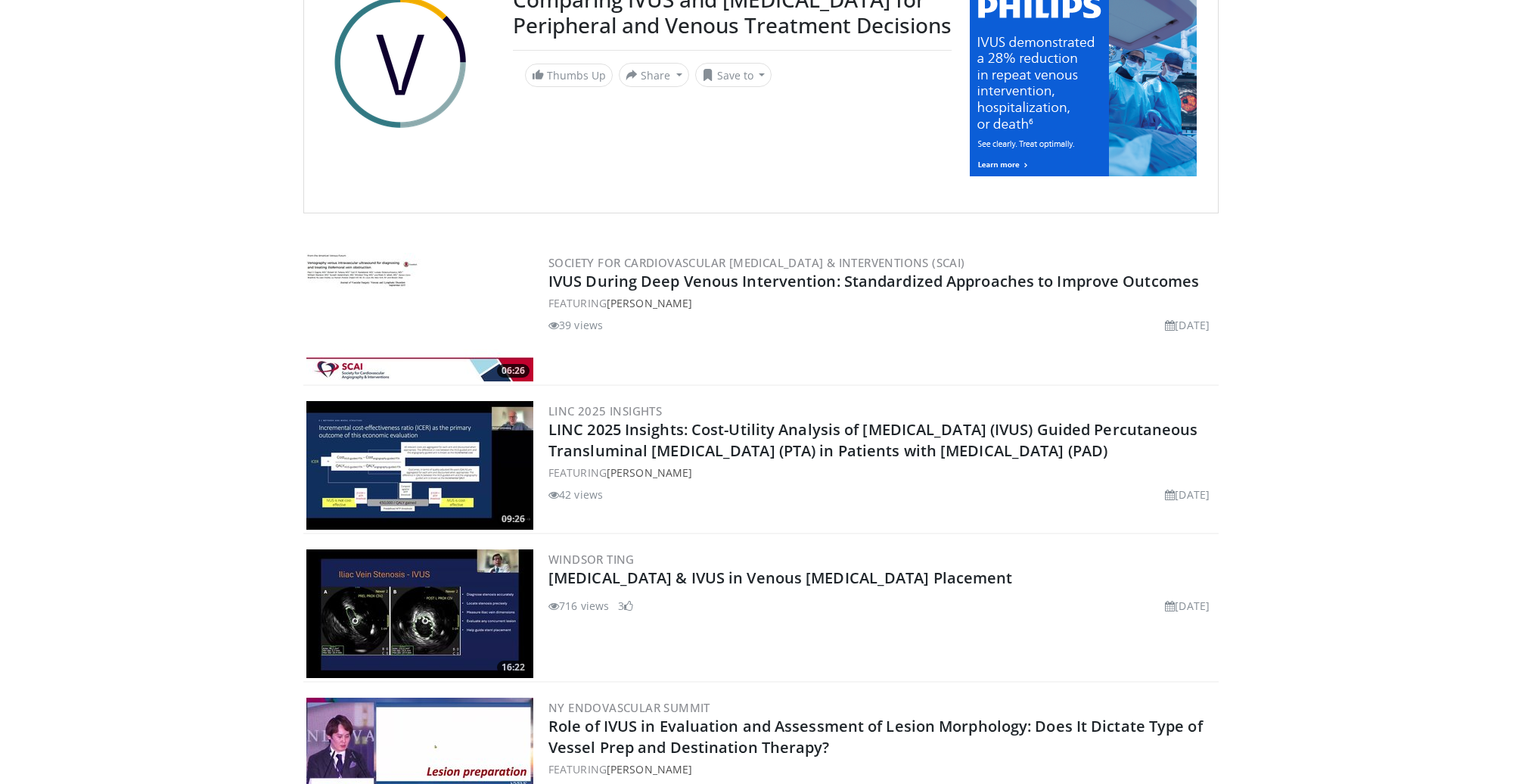
scroll to position [270, 0]
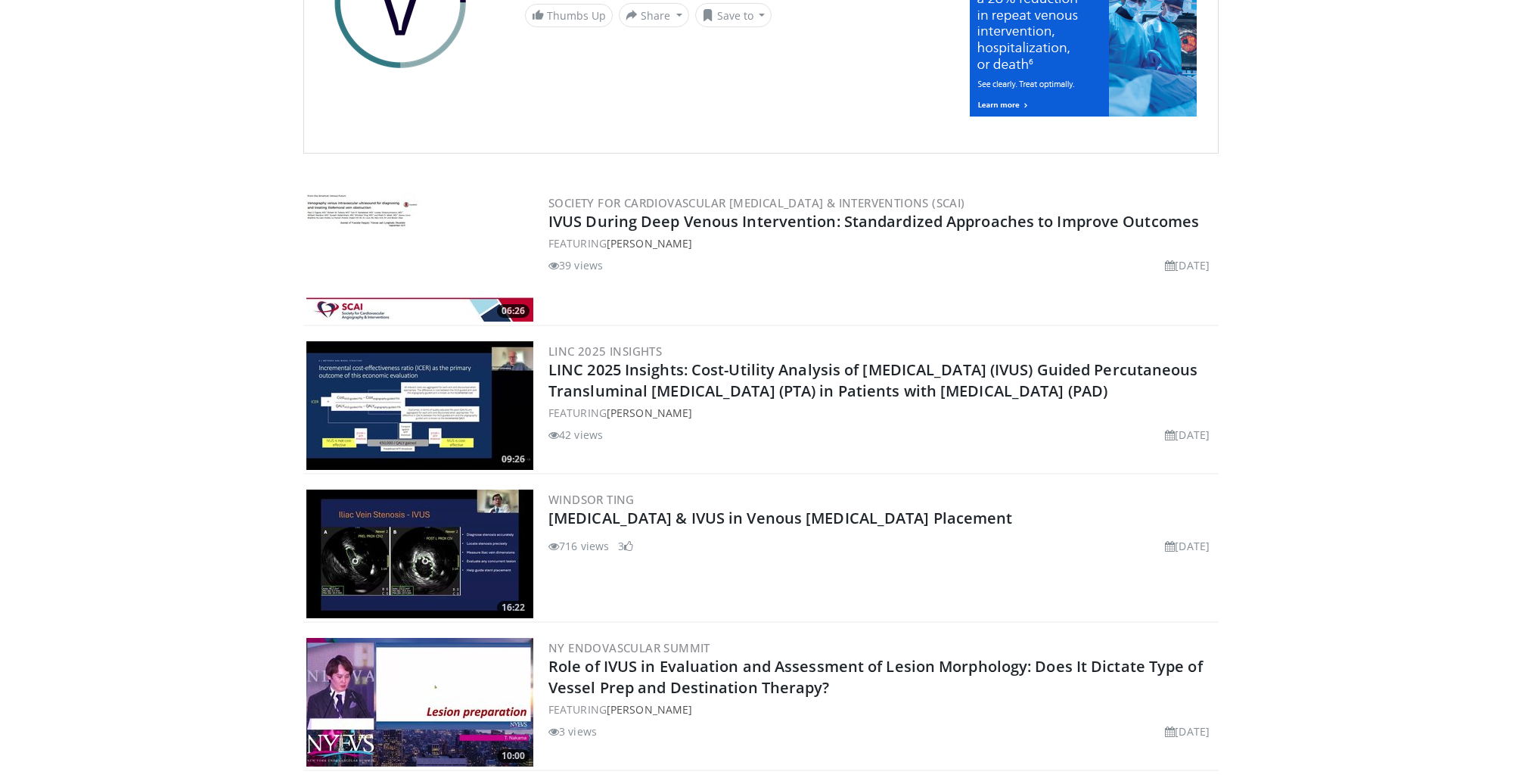
click at [476, 238] on img at bounding box center [420, 257] width 227 height 129
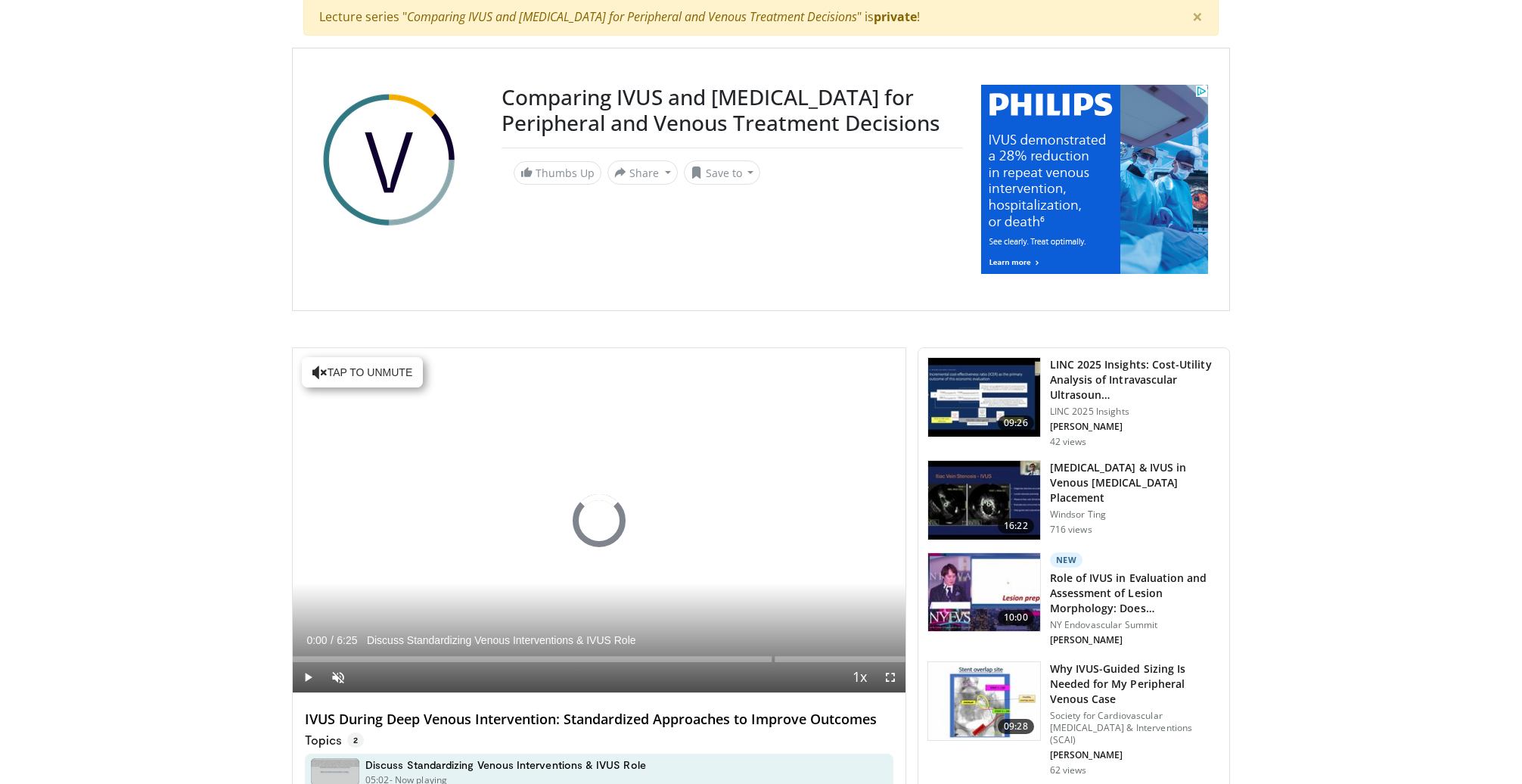
scroll to position [155, 0]
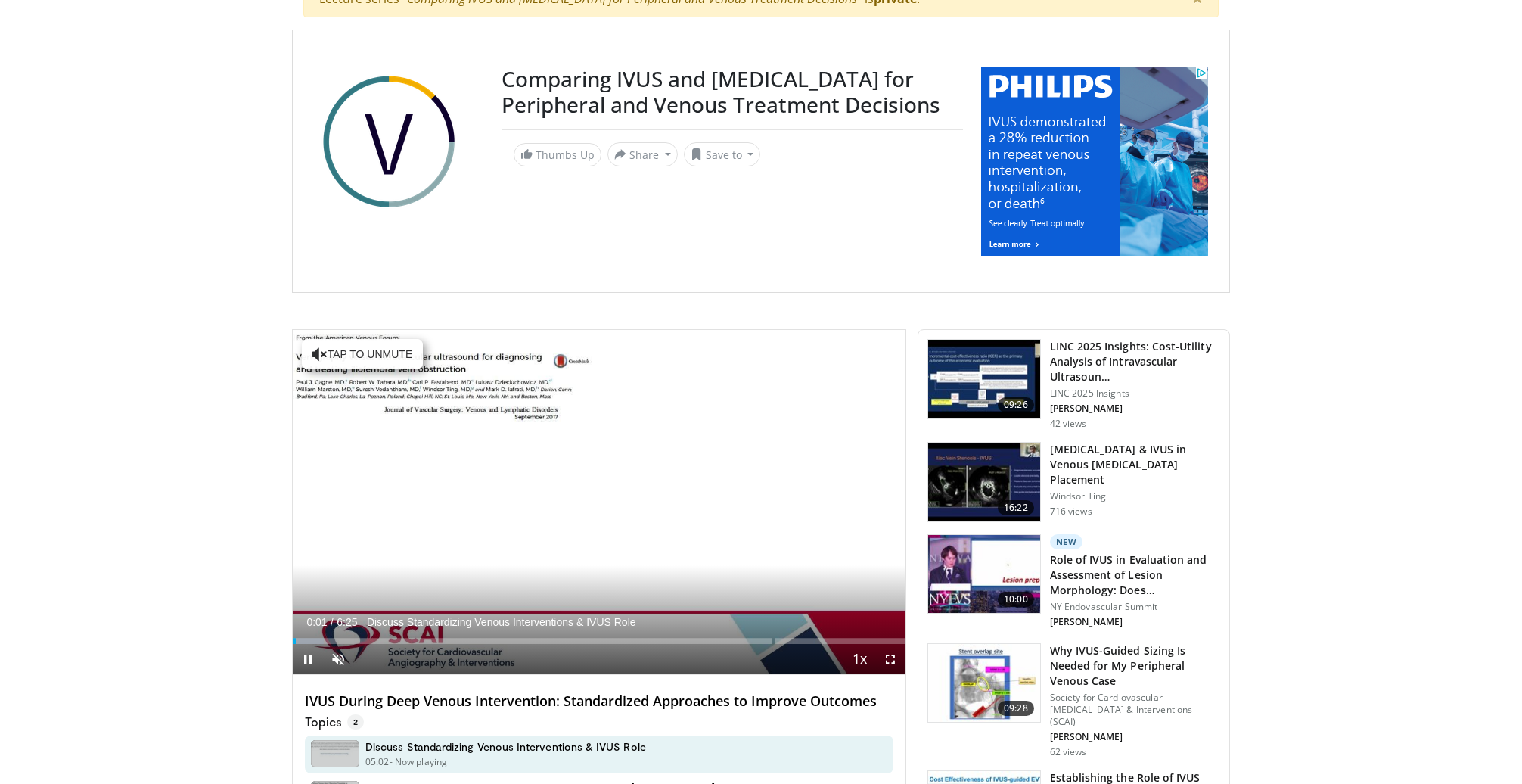
click at [307, 654] on span "Video Player" at bounding box center [307, 658] width 30 height 30
click at [328, 636] on div "Loaded : 36.07% 0:01 0:21" at bounding box center [599, 636] width 613 height 15
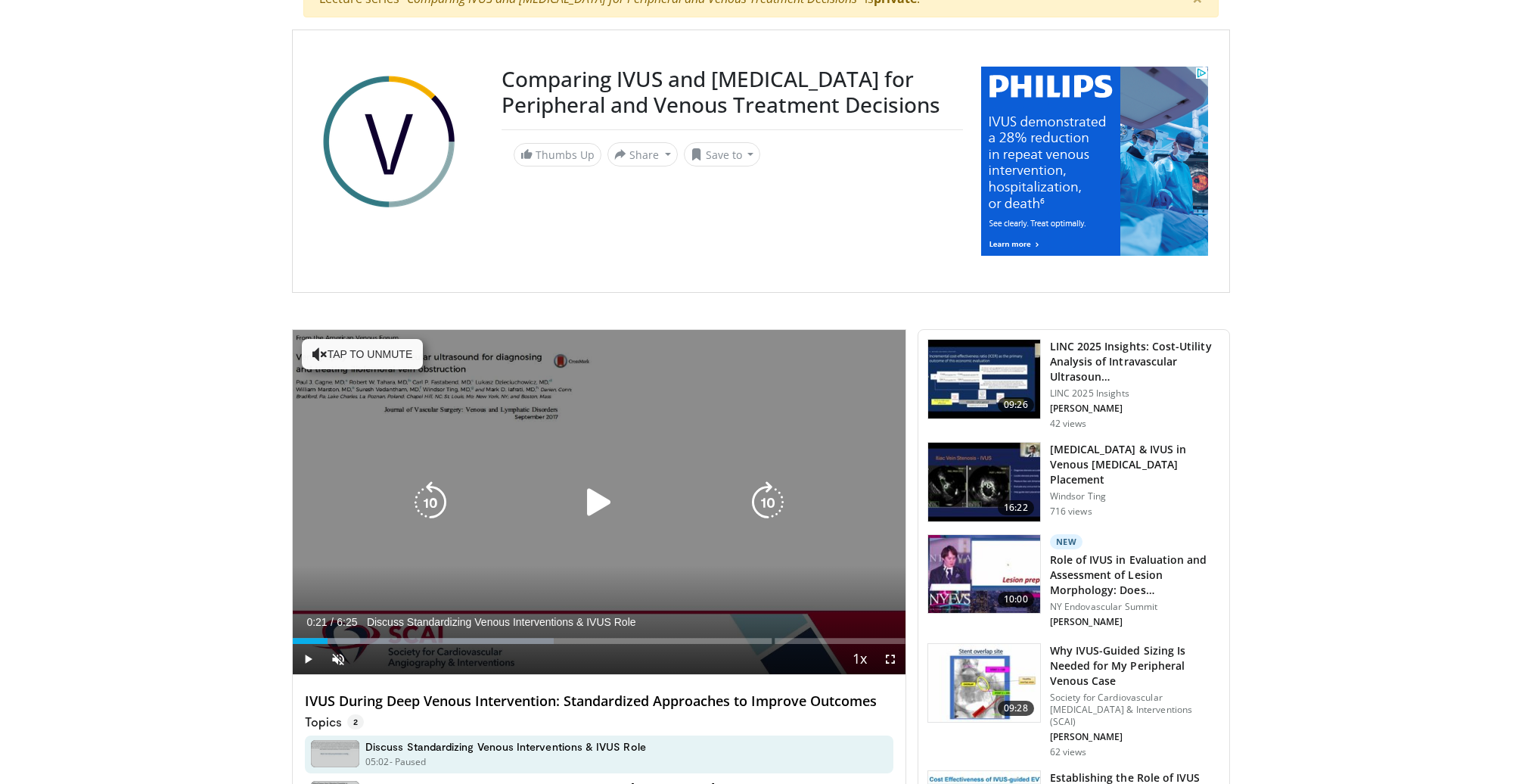
click at [361, 349] on button "Tap to unmute" at bounding box center [362, 353] width 121 height 30
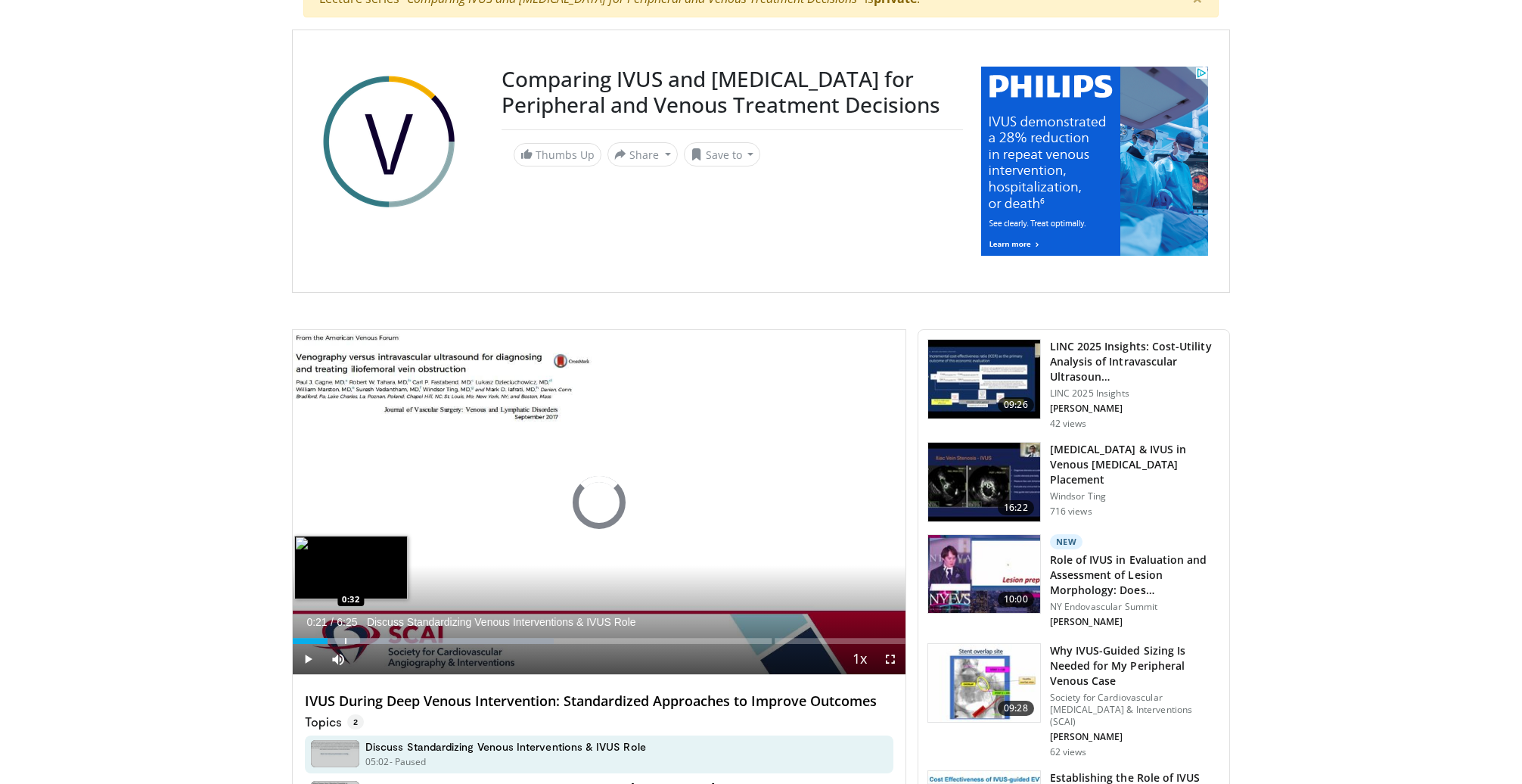
click at [345, 639] on div "Progress Bar" at bounding box center [346, 640] width 2 height 6
click at [373, 636] on div "Loaded : 99.97% 0:32 0:50" at bounding box center [599, 636] width 613 height 15
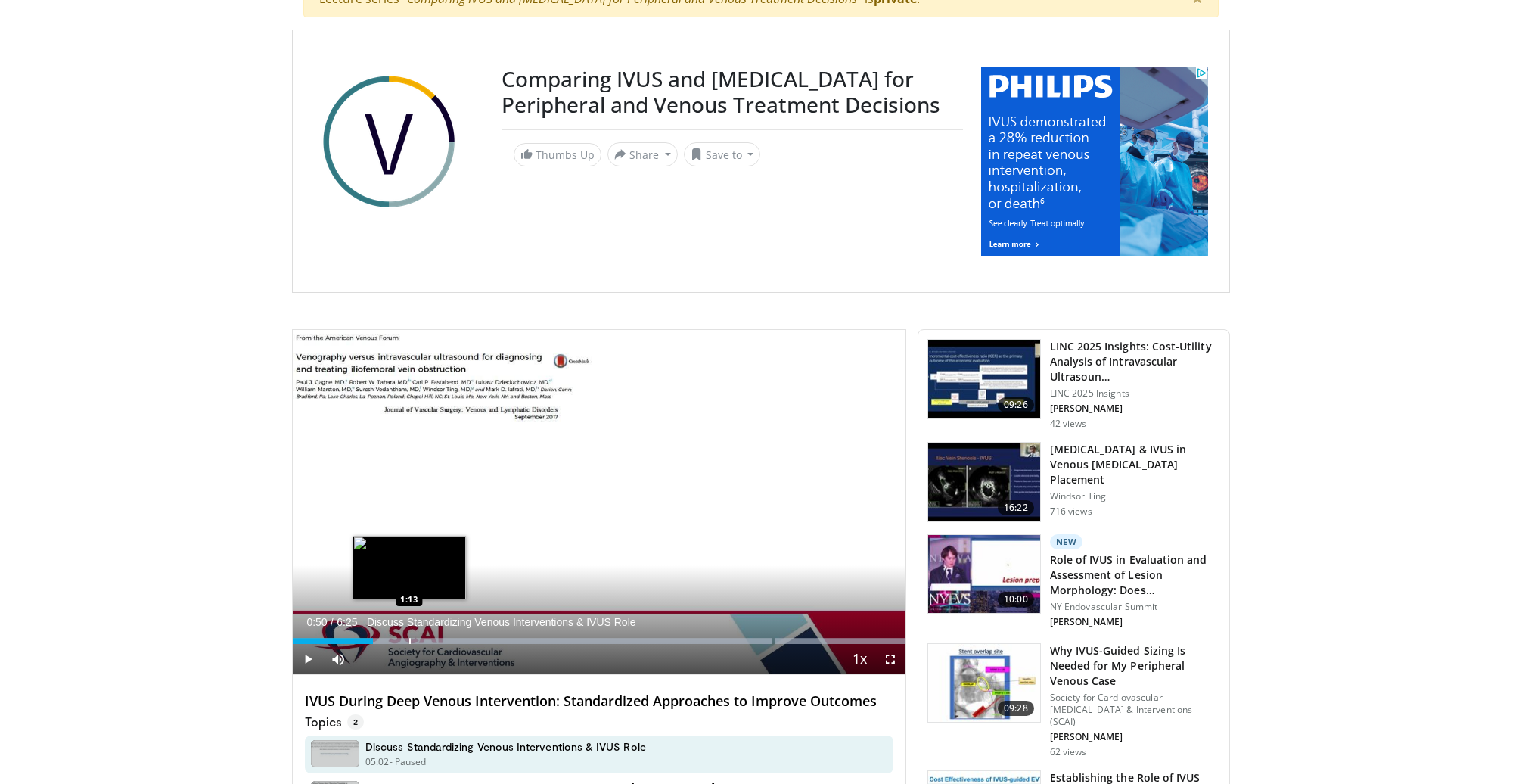
click at [409, 633] on div "Loaded : 99.97% 0:50 1:13" at bounding box center [599, 636] width 613 height 15
click at [887, 654] on span "Video Player" at bounding box center [890, 658] width 30 height 30
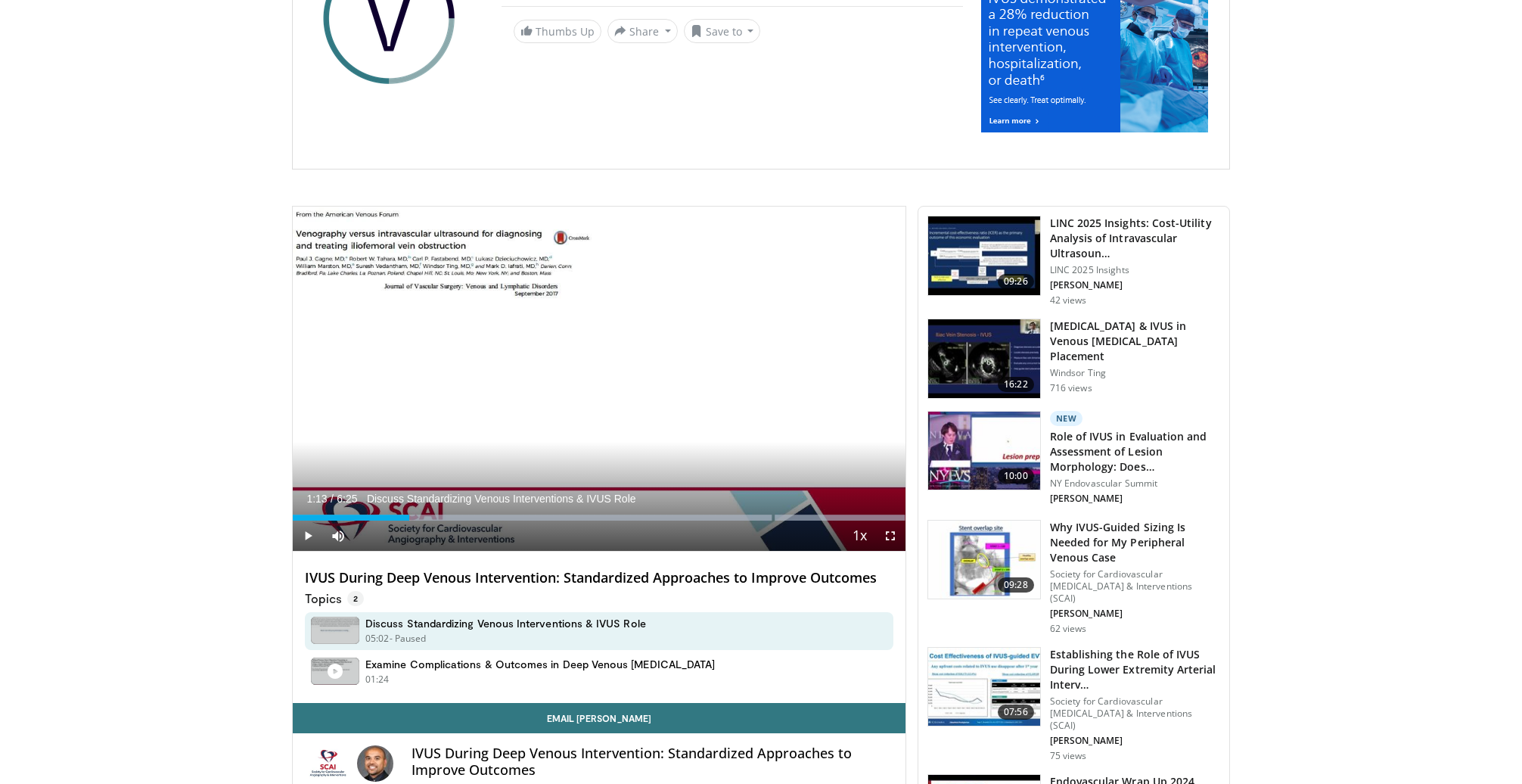
scroll to position [261, 0]
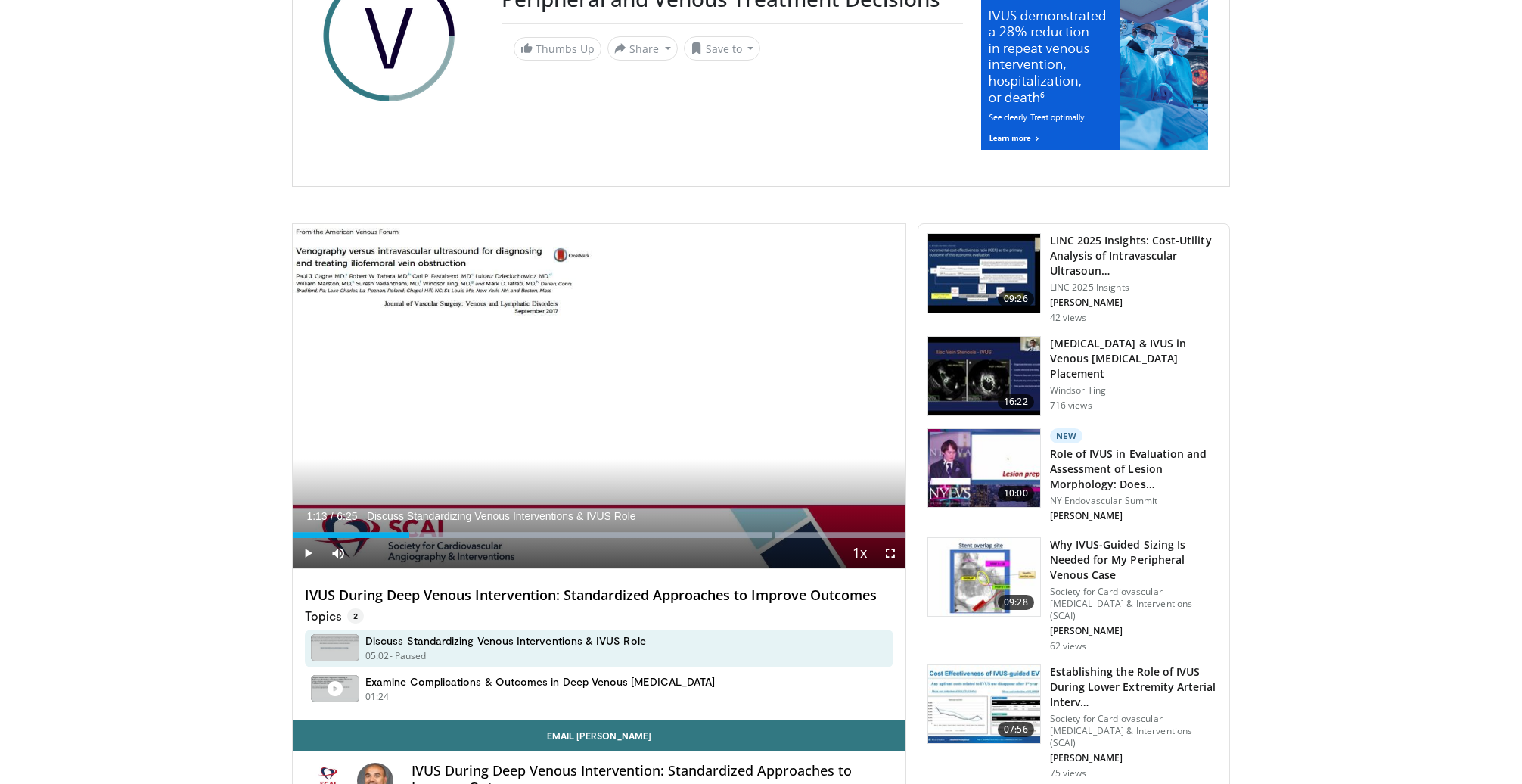
click at [439, 594] on h4 "IVUS During Deep Venous Intervention: Standardized Approaches to Improve Outcom…" at bounding box center [599, 594] width 589 height 16
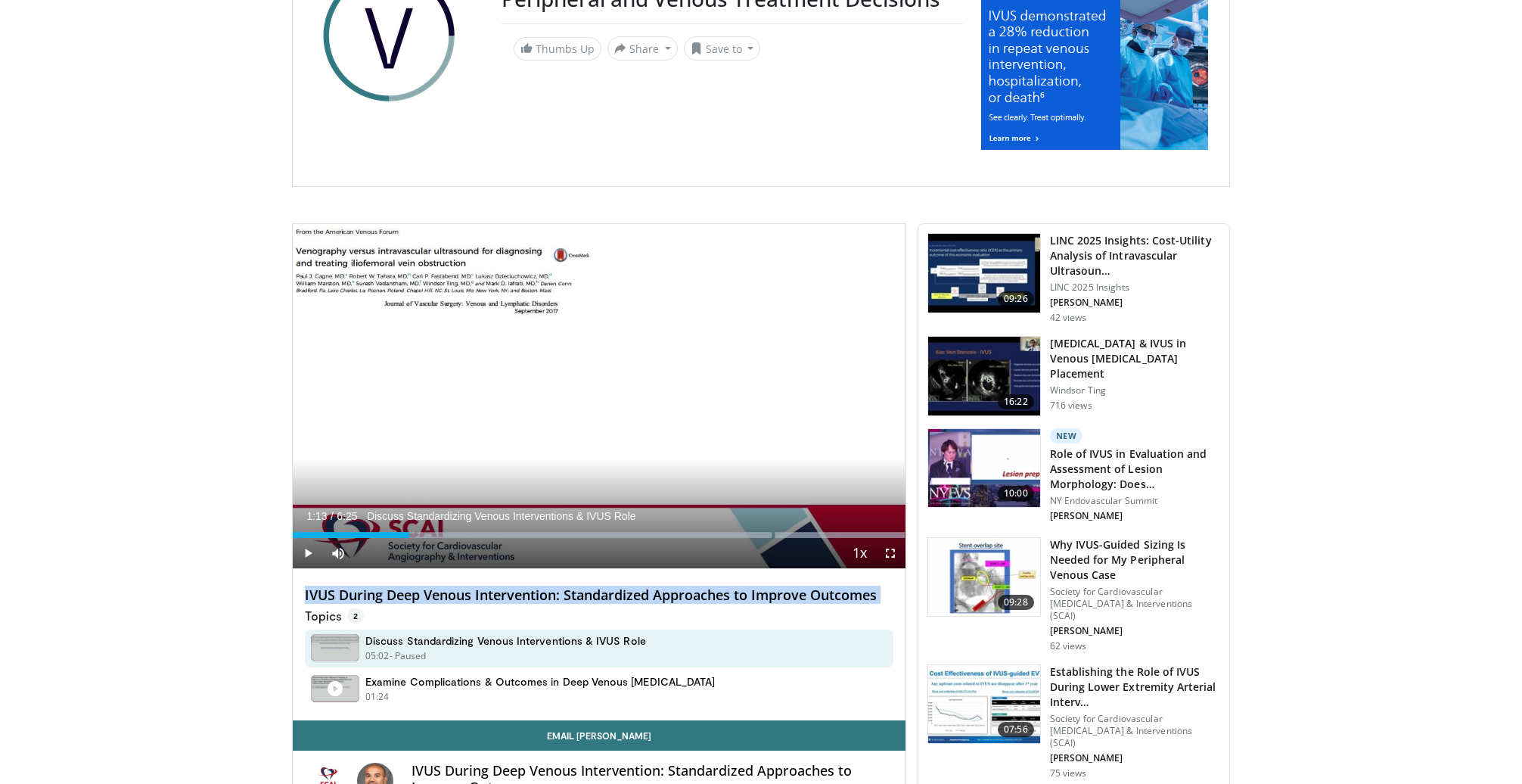
click at [439, 594] on h4 "IVUS During Deep Venous Intervention: Standardized Approaches to Improve Outcom…" at bounding box center [599, 594] width 589 height 16
copy div "IVUS During Deep Venous Intervention: Standardized Approaches to Improve Outcom…"
click at [445, 532] on div "Loaded : 99.97% 1:13 1:36" at bounding box center [599, 530] width 613 height 15
click at [894, 559] on span "Video Player" at bounding box center [890, 552] width 30 height 30
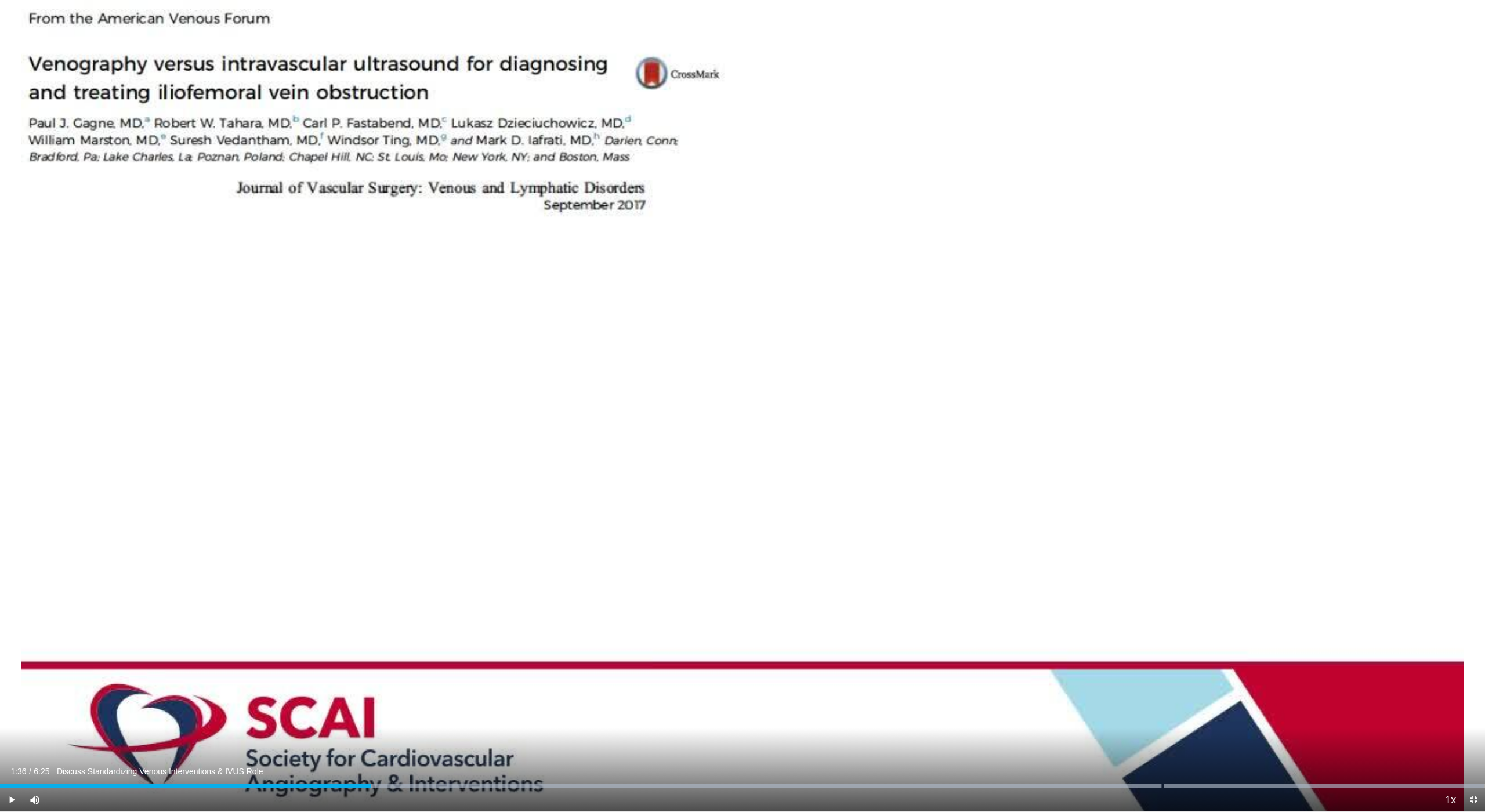
click at [7, 600] on span "Video Player" at bounding box center [11, 799] width 23 height 23
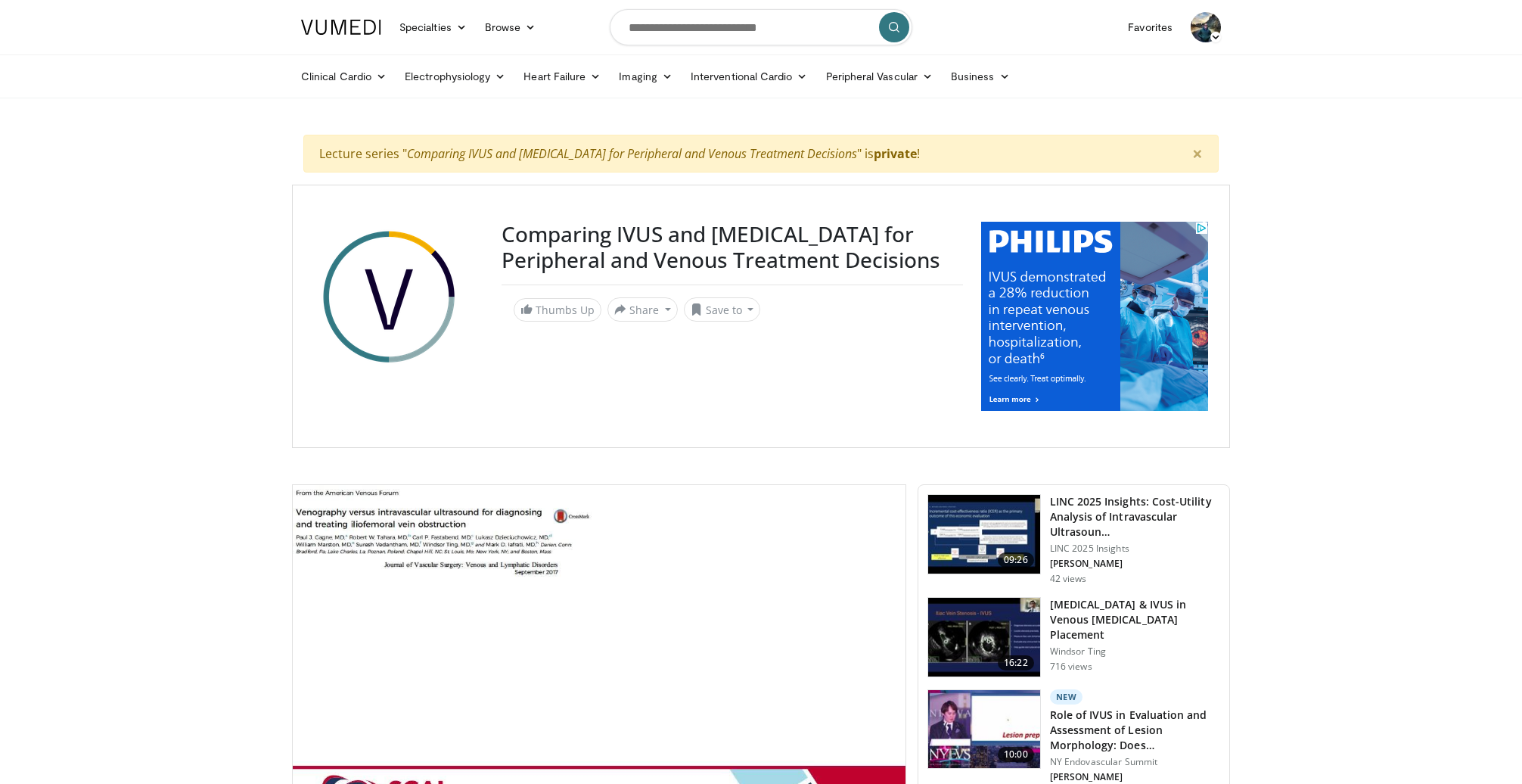
scroll to position [-1, 0]
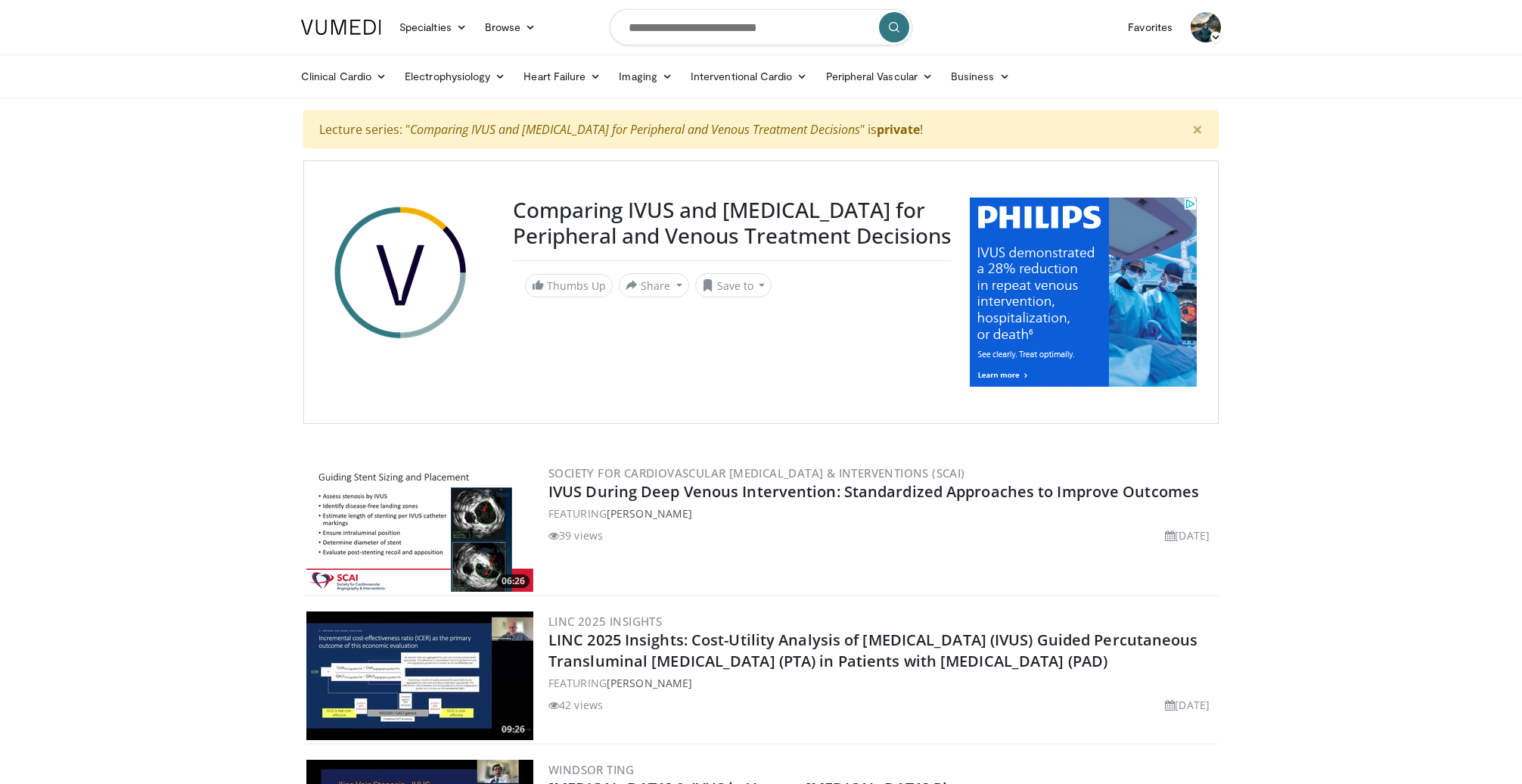
click at [1024, 320] on img at bounding box center [1084, 292] width 227 height 189
click at [1010, 244] on img at bounding box center [1084, 292] width 227 height 189
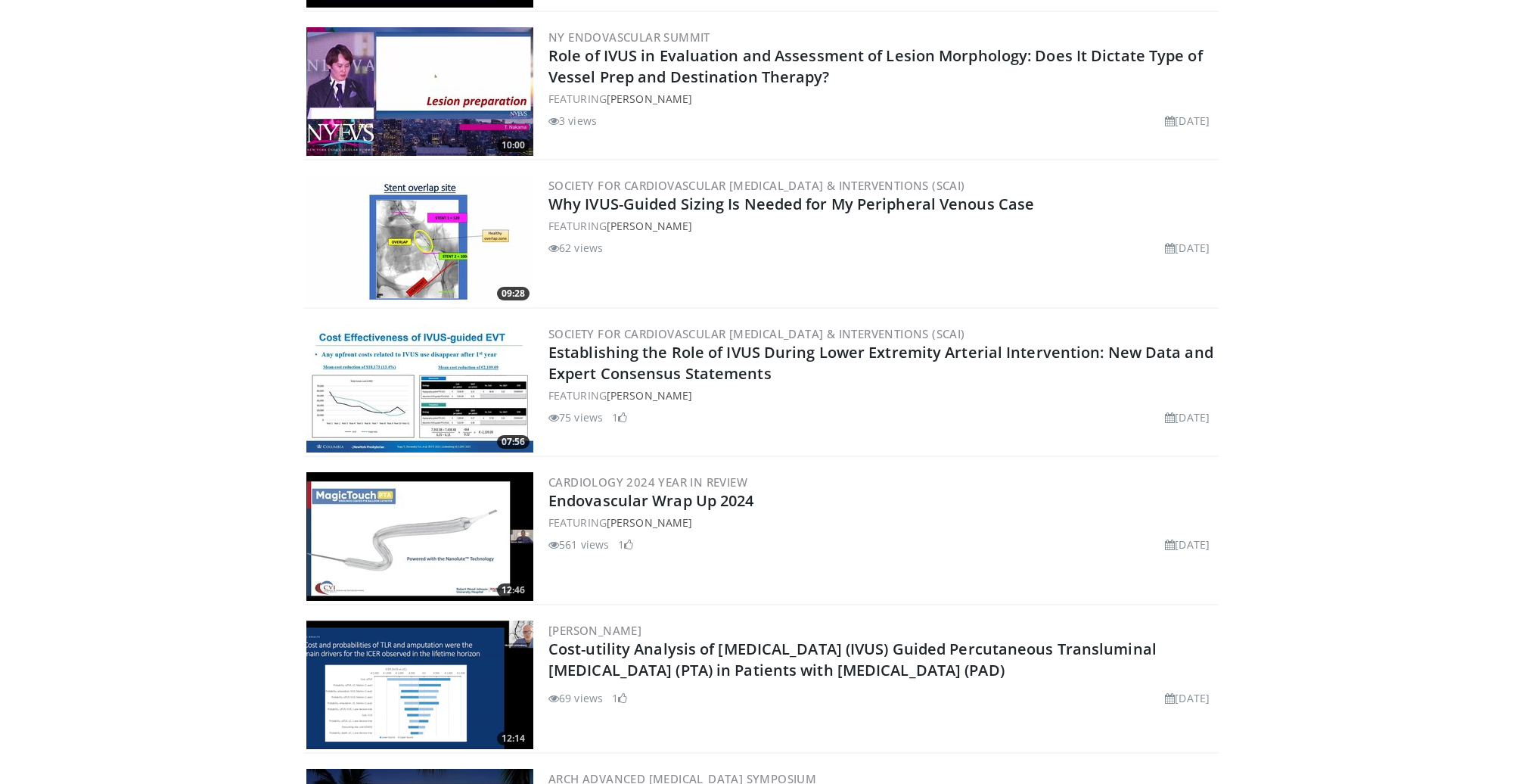
scroll to position [871, 0]
